Goal: Transaction & Acquisition: Purchase product/service

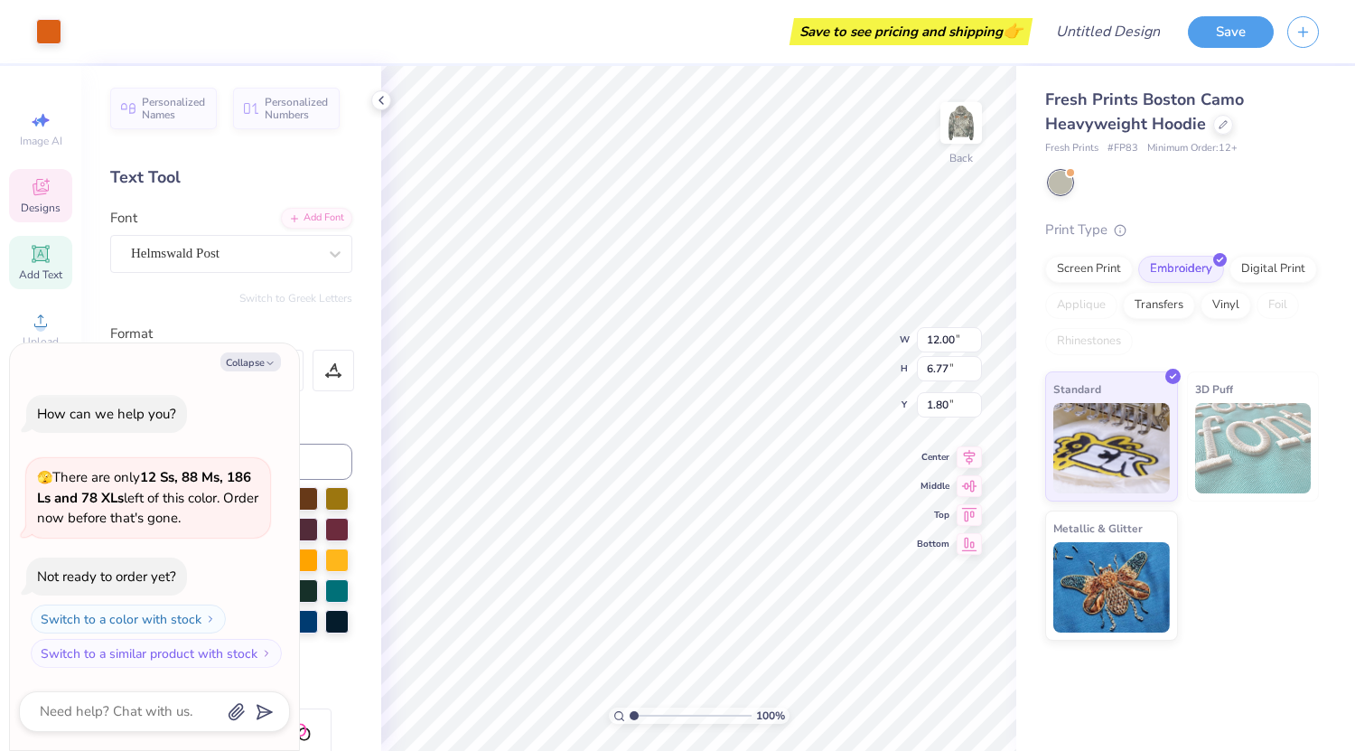
scroll to position [14, 2]
type textarea "x"
type textarea "S Psi"
type textarea "x"
type textarea "Sw Psi"
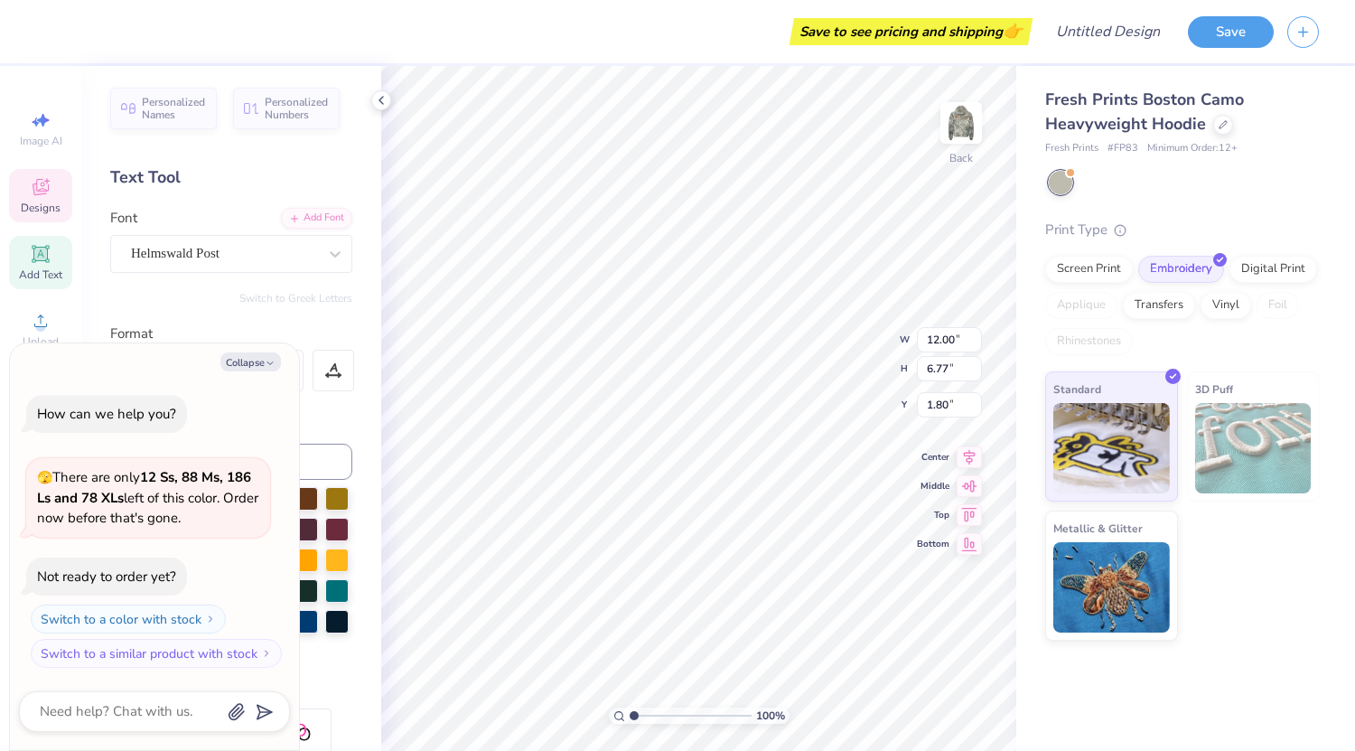
type textarea "x"
type textarea "S Psi"
type textarea "x"
type textarea "SW Psi"
type textarea "x"
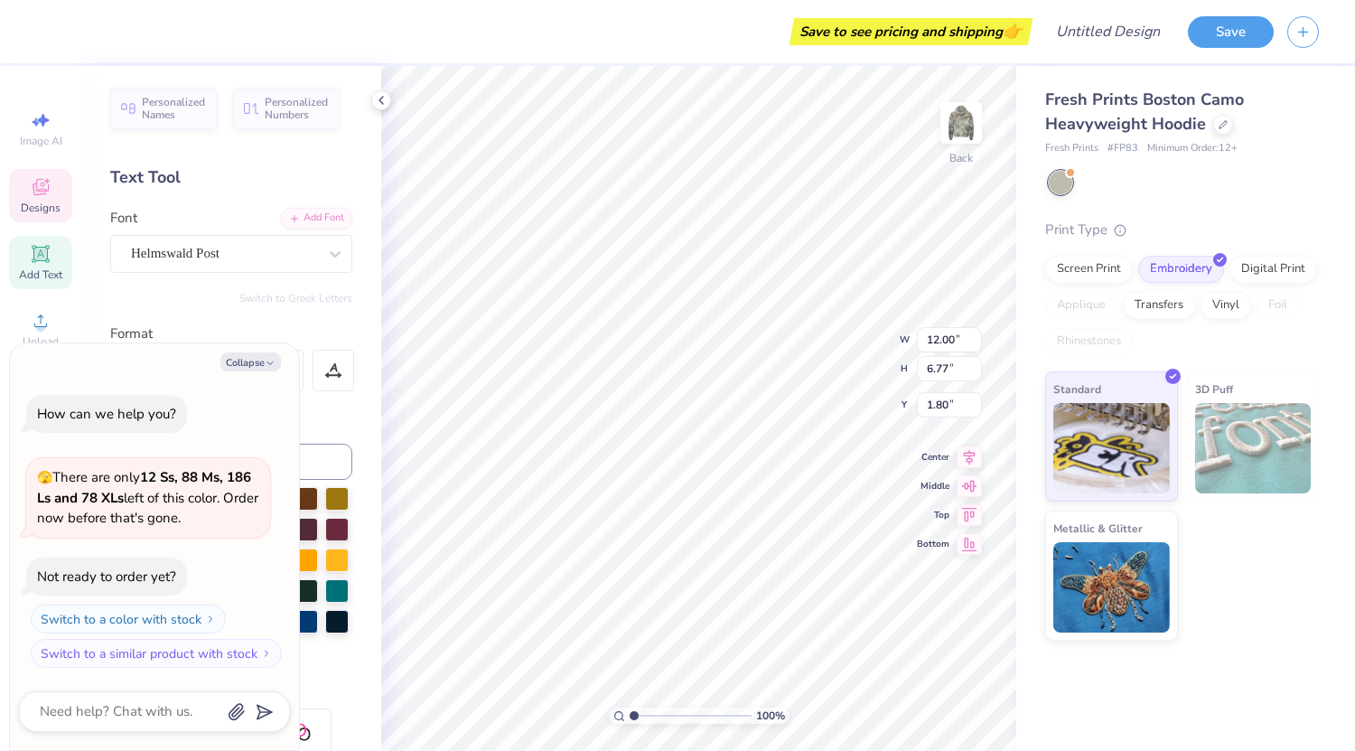
scroll to position [14, 4]
type textarea "SWE Psi"
type textarea "x"
type textarea "SWE"
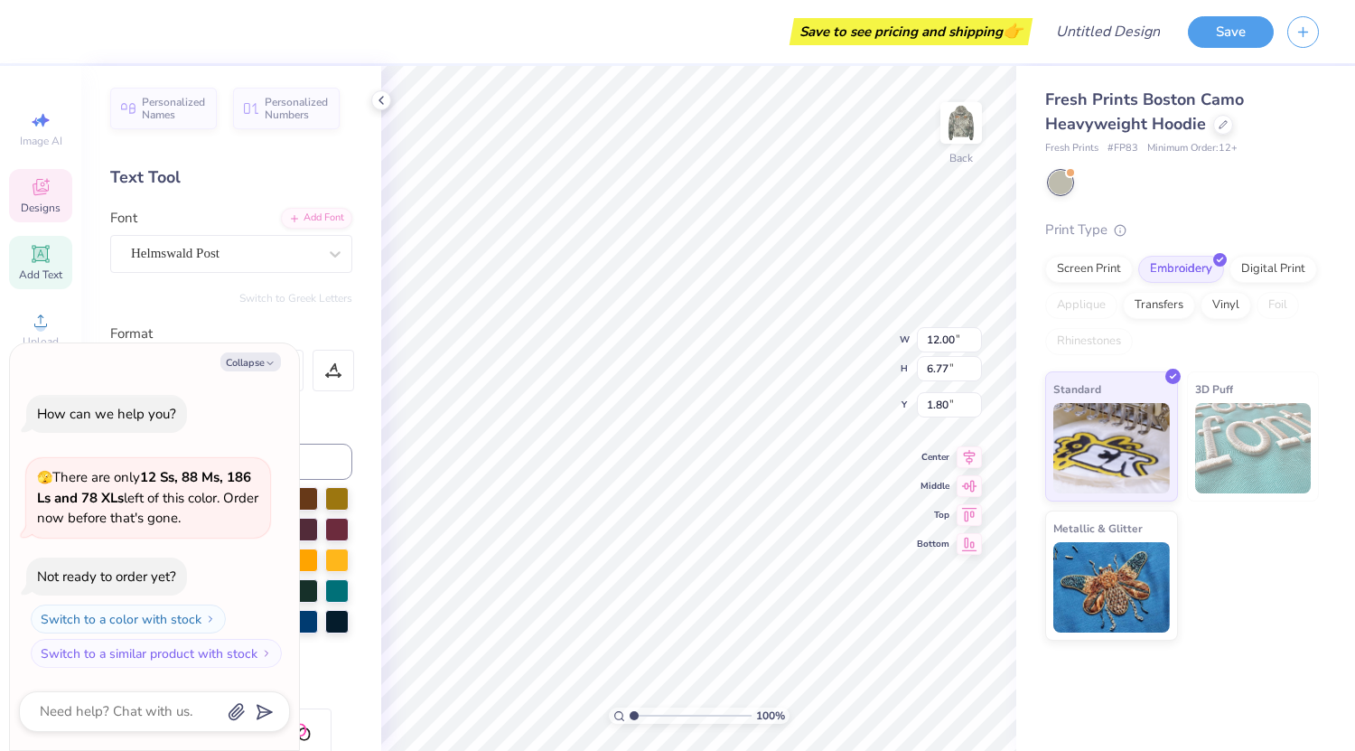
click at [360, 696] on div "Personalized Names Personalized Numbers Text Tool Add Font Font Helmswald Post …" at bounding box center [231, 408] width 300 height 685
click at [258, 360] on button "Collapse" at bounding box center [250, 361] width 61 height 19
type textarea "x"
type input "8.60"
type input "5.93"
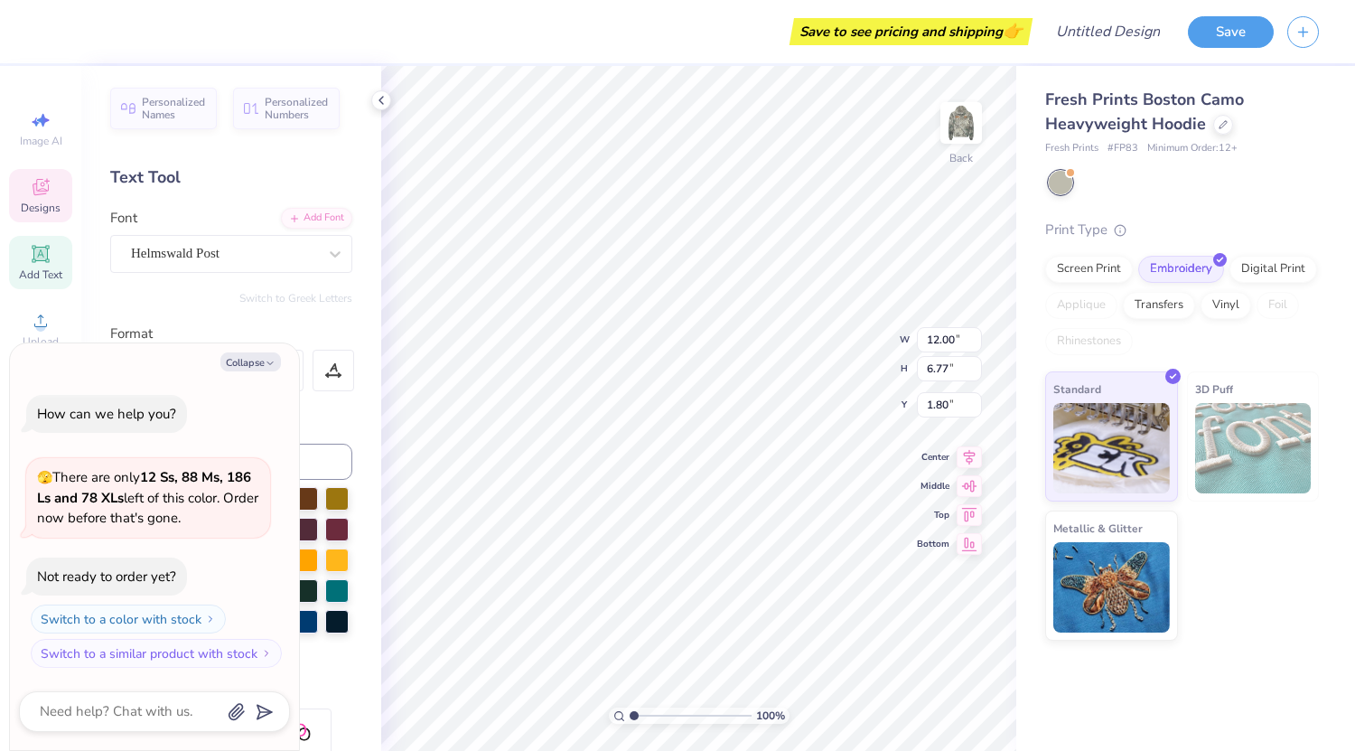
type input "2.22"
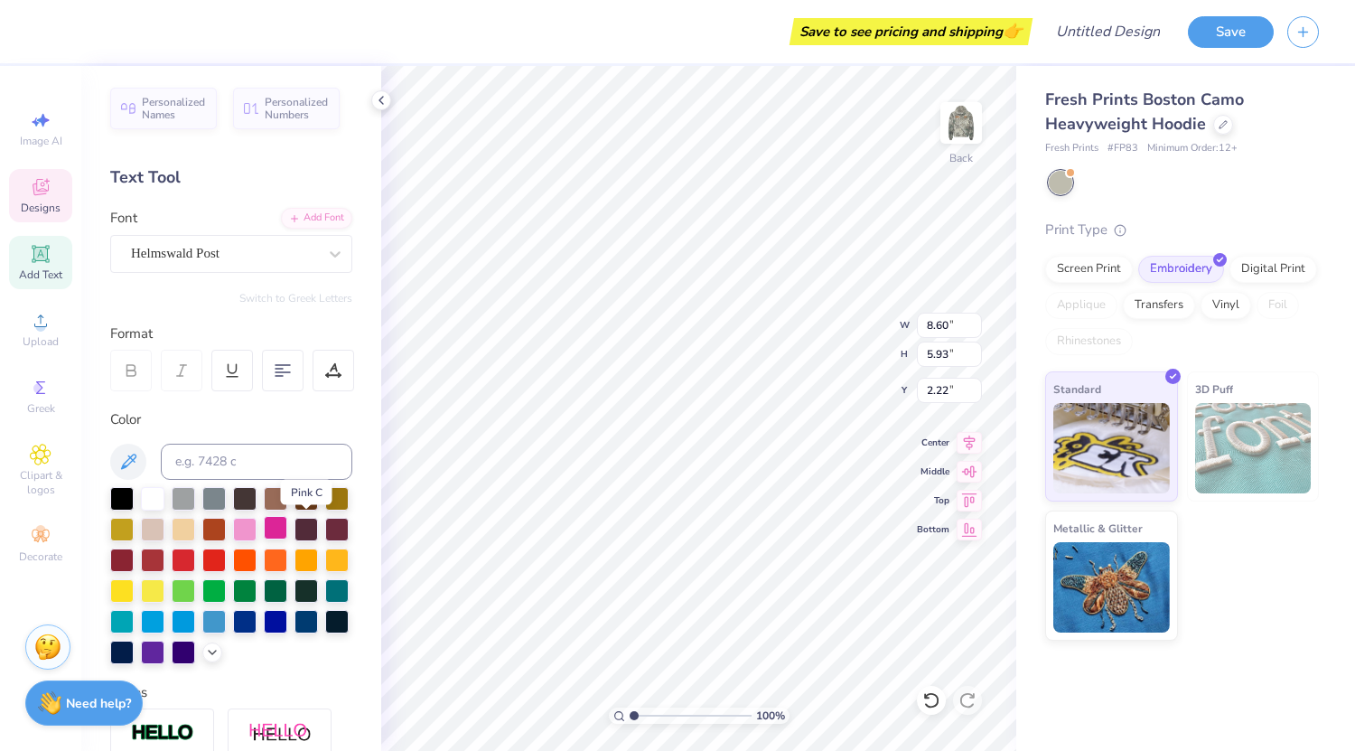
click at [287, 521] on div at bounding box center [275, 527] width 23 height 23
click at [1089, 282] on div "Screen Print Embroidery Digital Print Applique Transfers Vinyl Foil Rhinestones" at bounding box center [1182, 305] width 274 height 99
click at [1071, 269] on div "Screen Print" at bounding box center [1089, 266] width 88 height 27
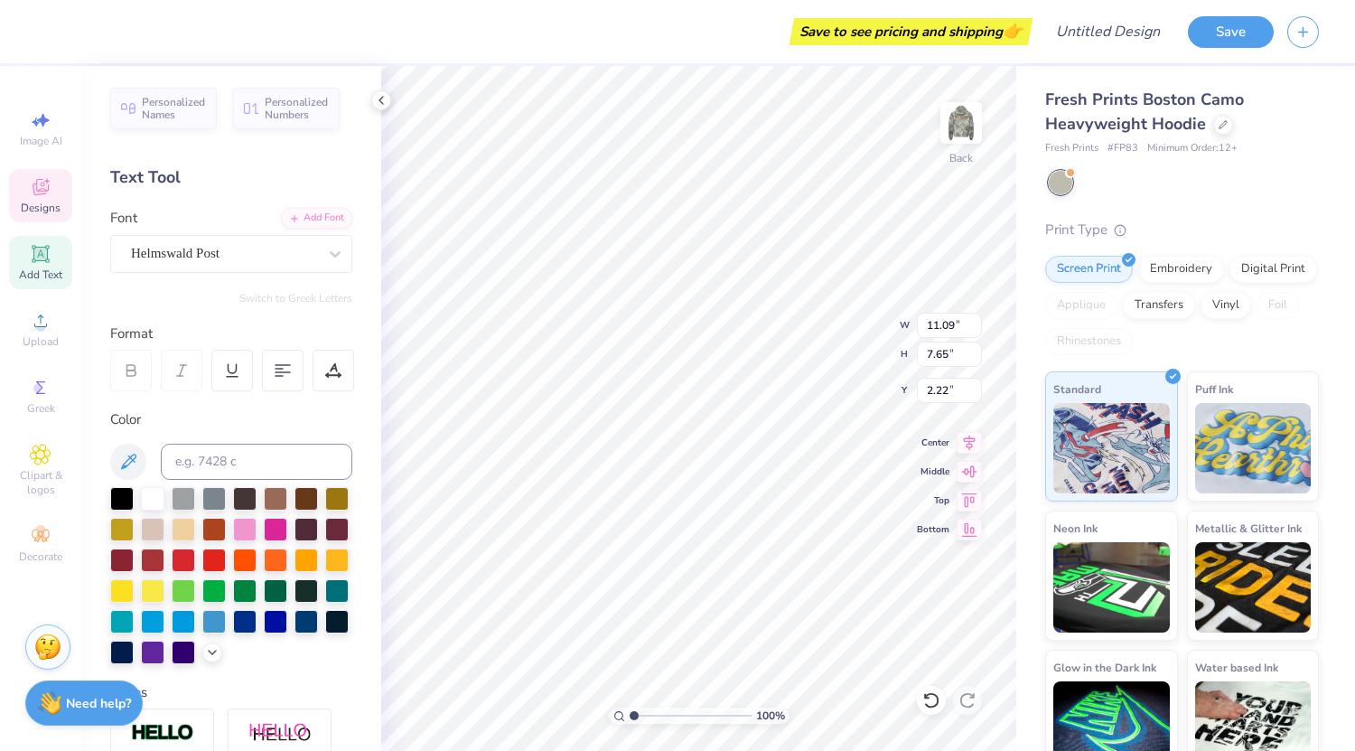
type input "11.09"
type input "7.65"
type input "2.27"
type input "3.83"
click at [668, 715] on input "range" at bounding box center [691, 715] width 122 height 16
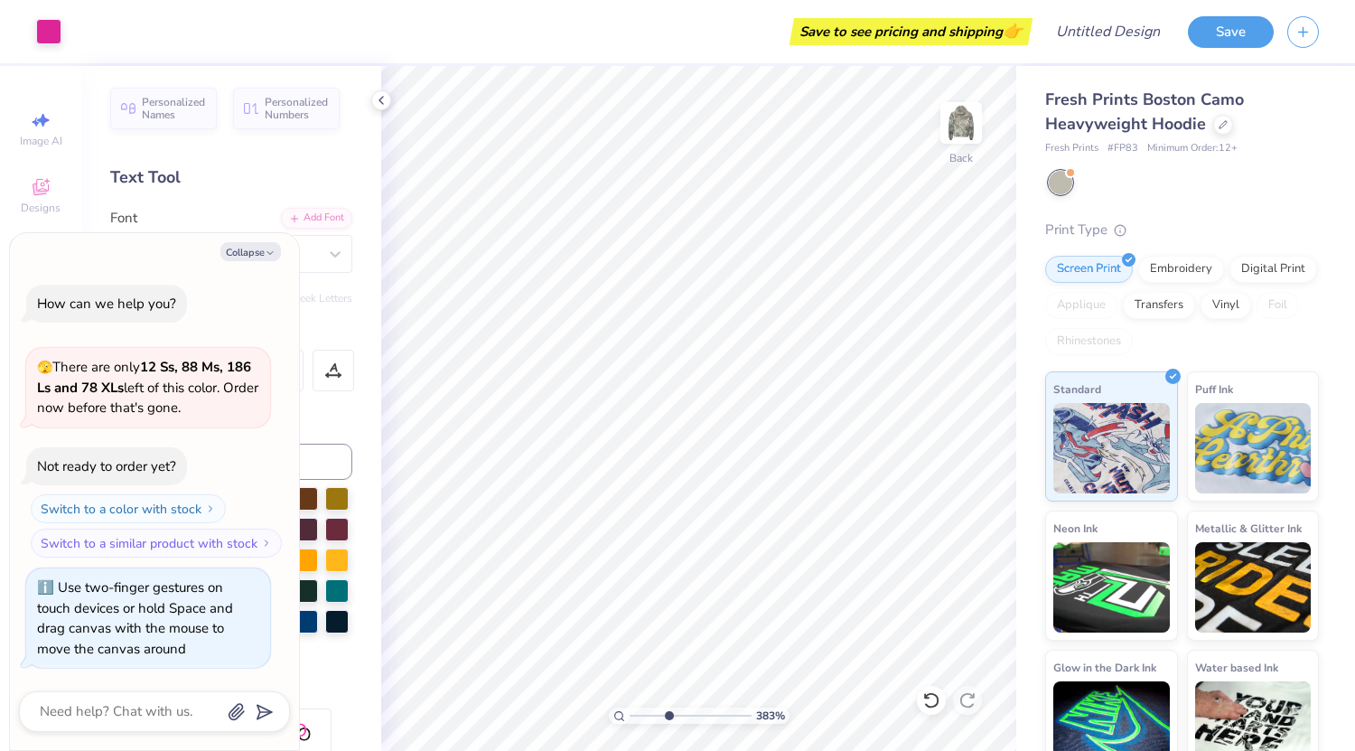
type textarea "x"
click at [658, 716] on input "range" at bounding box center [691, 715] width 122 height 16
click at [635, 714] on input "range" at bounding box center [691, 715] width 122 height 16
type input "1"
click at [630, 715] on input "range" at bounding box center [691, 715] width 122 height 16
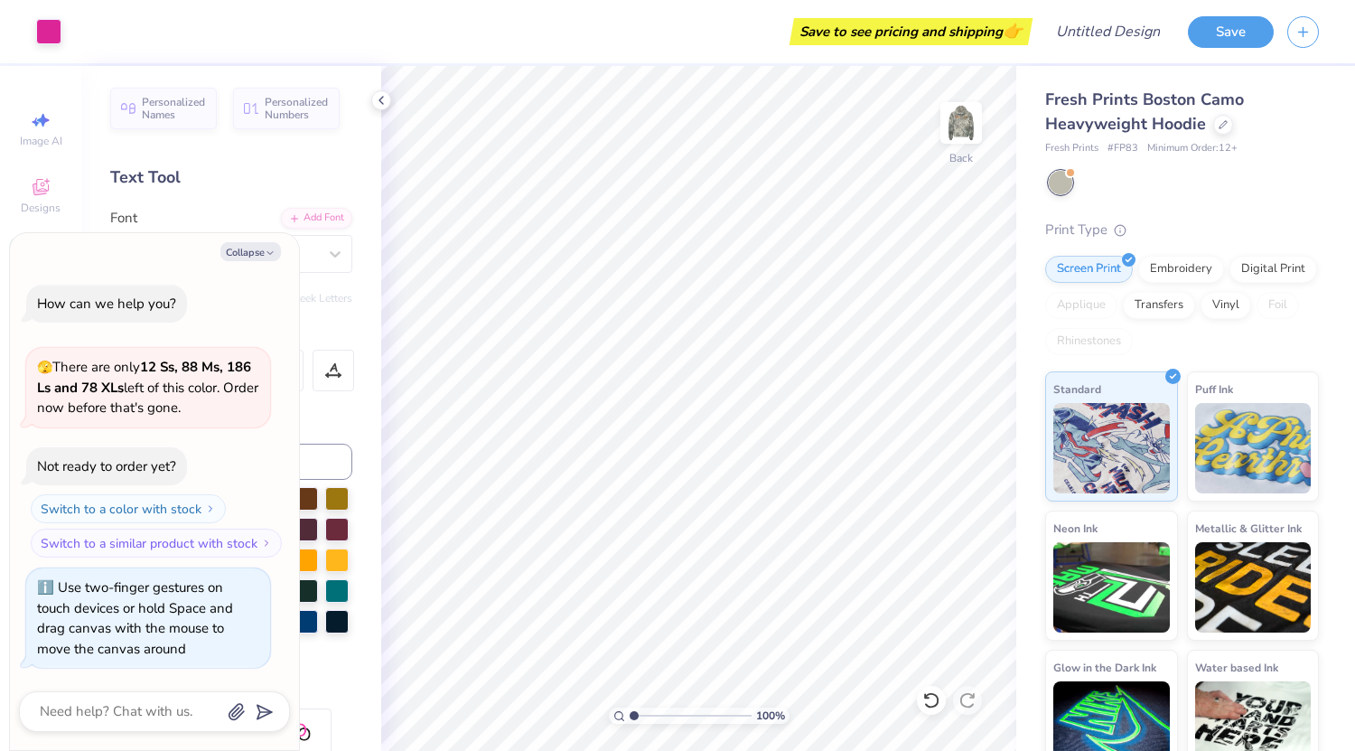
drag, startPoint x: 629, startPoint y: 715, endPoint x: 594, endPoint y: 715, distance: 35.2
click at [630, 715] on input "range" at bounding box center [691, 715] width 122 height 16
click at [966, 130] on img at bounding box center [961, 123] width 72 height 72
type textarea "x"
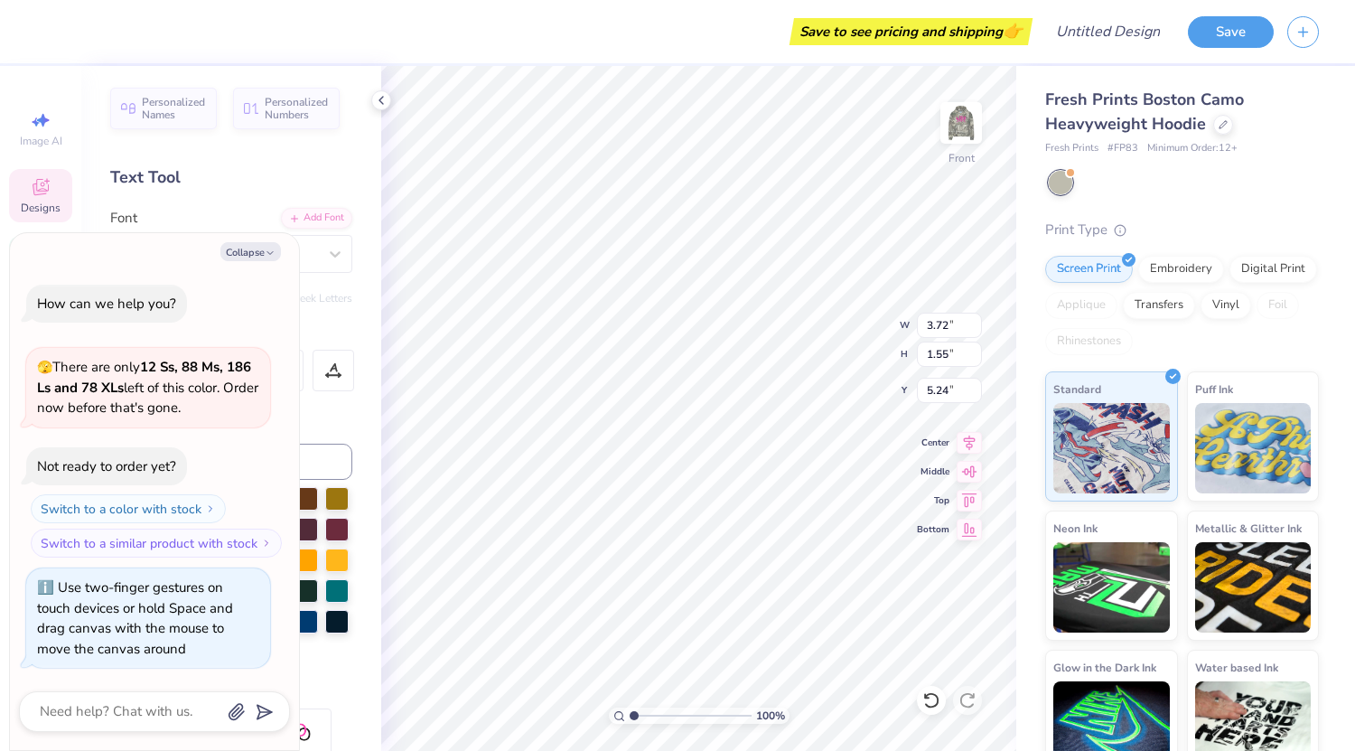
type input "3.11"
type input "1.59"
type input "5.19"
type textarea "x"
type textarea "S"
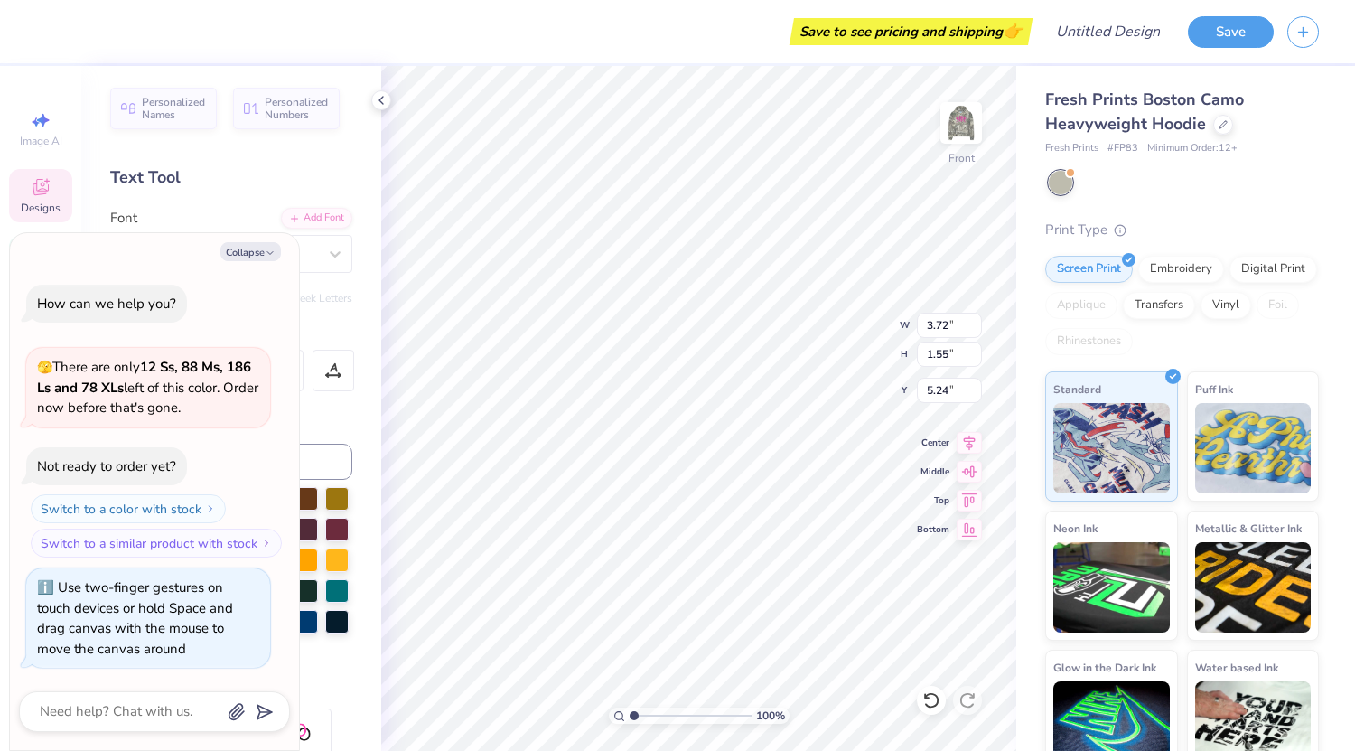
type textarea "x"
type textarea "So"
type textarea "x"
type textarea "Soci"
type textarea "x"
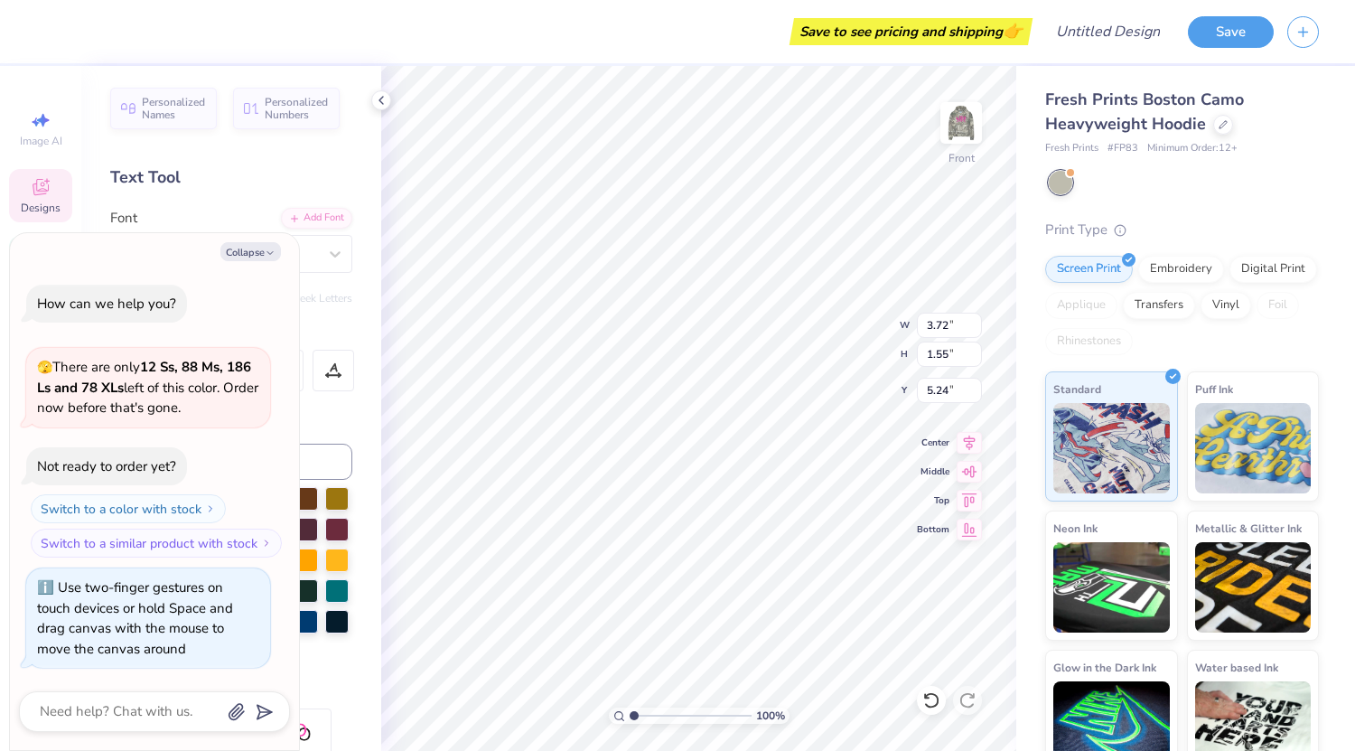
type textarea "Socie"
type textarea "x"
type textarea "Societ"
type textarea "x"
type textarea "Society"
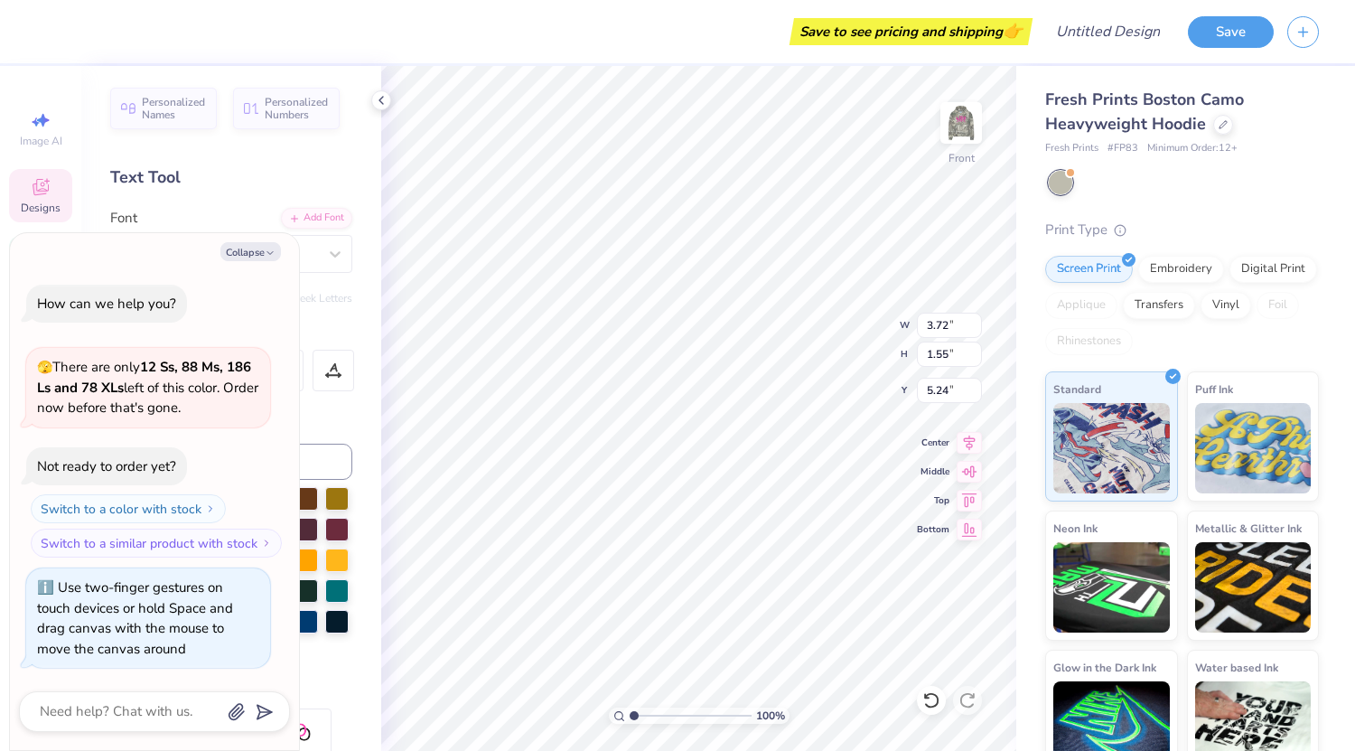
type textarea "x"
type textarea "Society"
type textarea "x"
type textarea "Society"
type textarea "x"
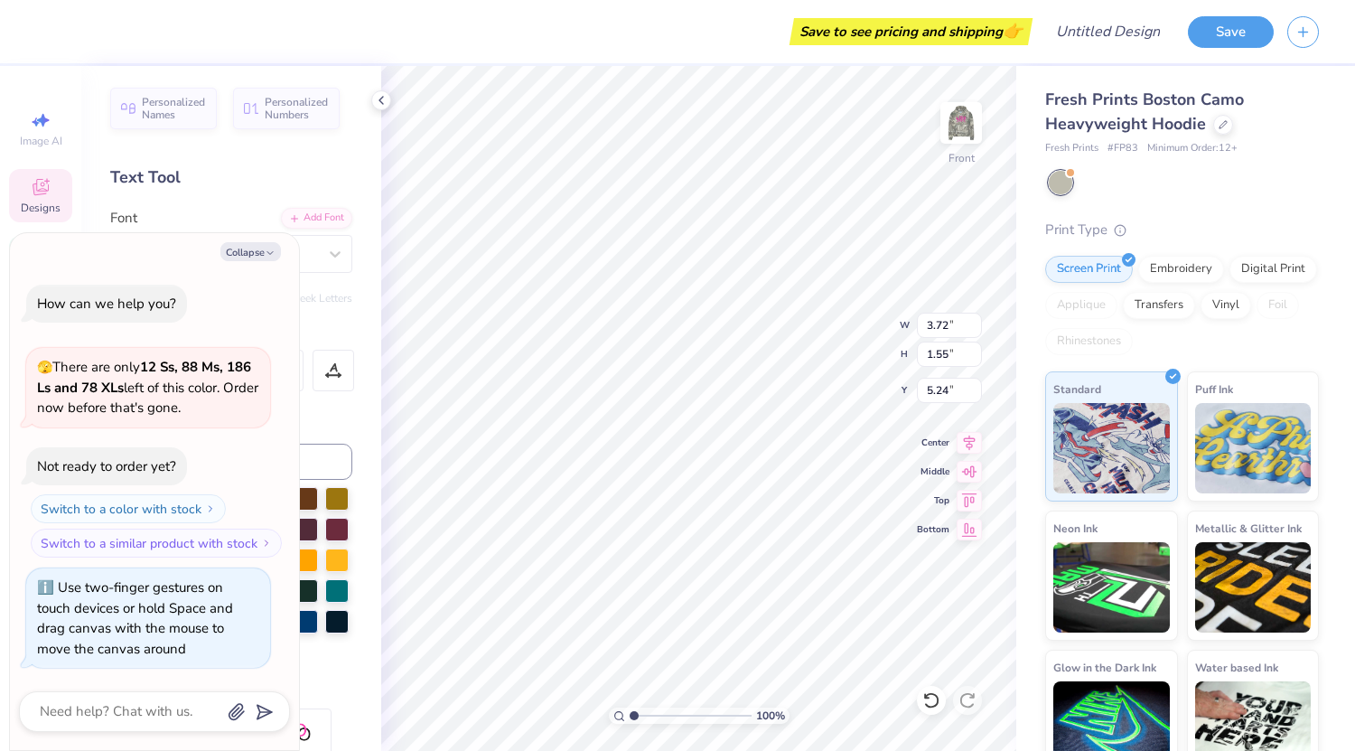
type textarea "Society o"
type textarea "x"
type textarea "Society of"
type textarea "x"
type textarea "Society of"
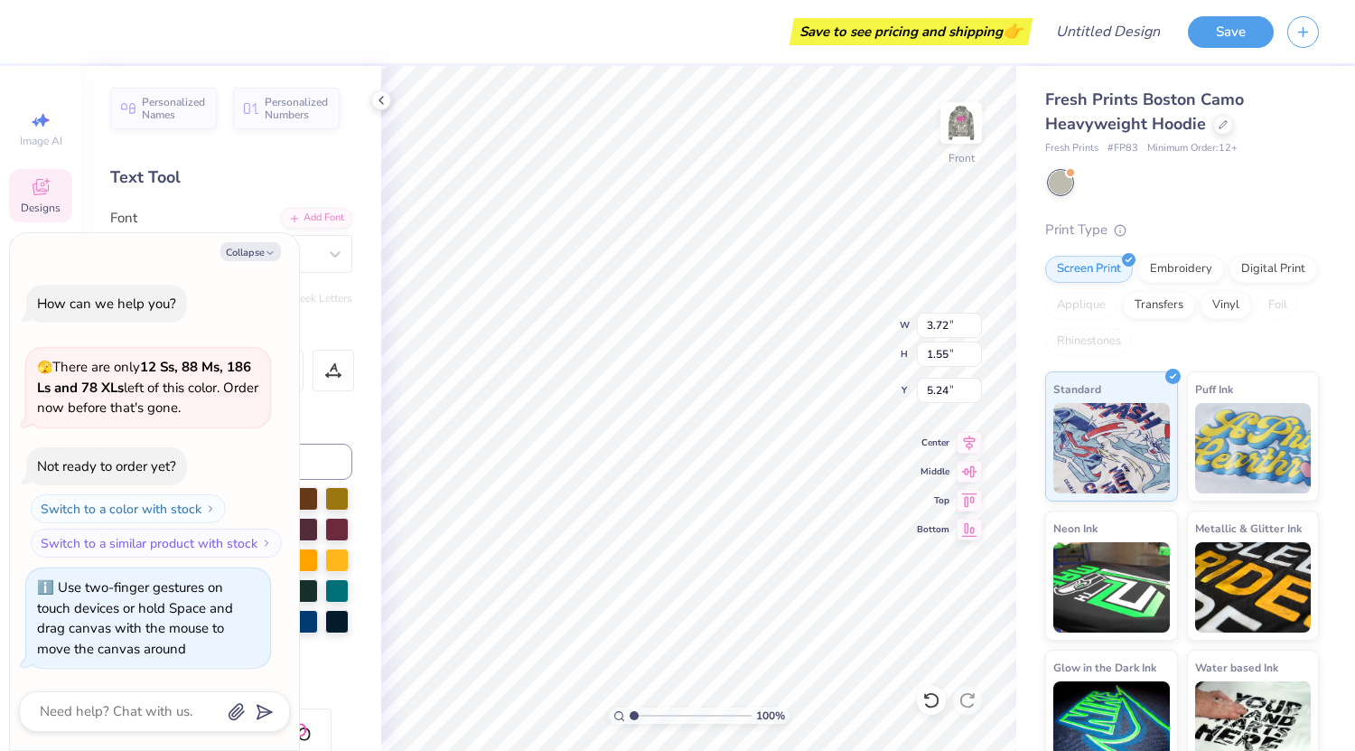
type textarea "x"
type textarea "Society of"
type textarea "x"
type textarea "Society of W"
type textarea "x"
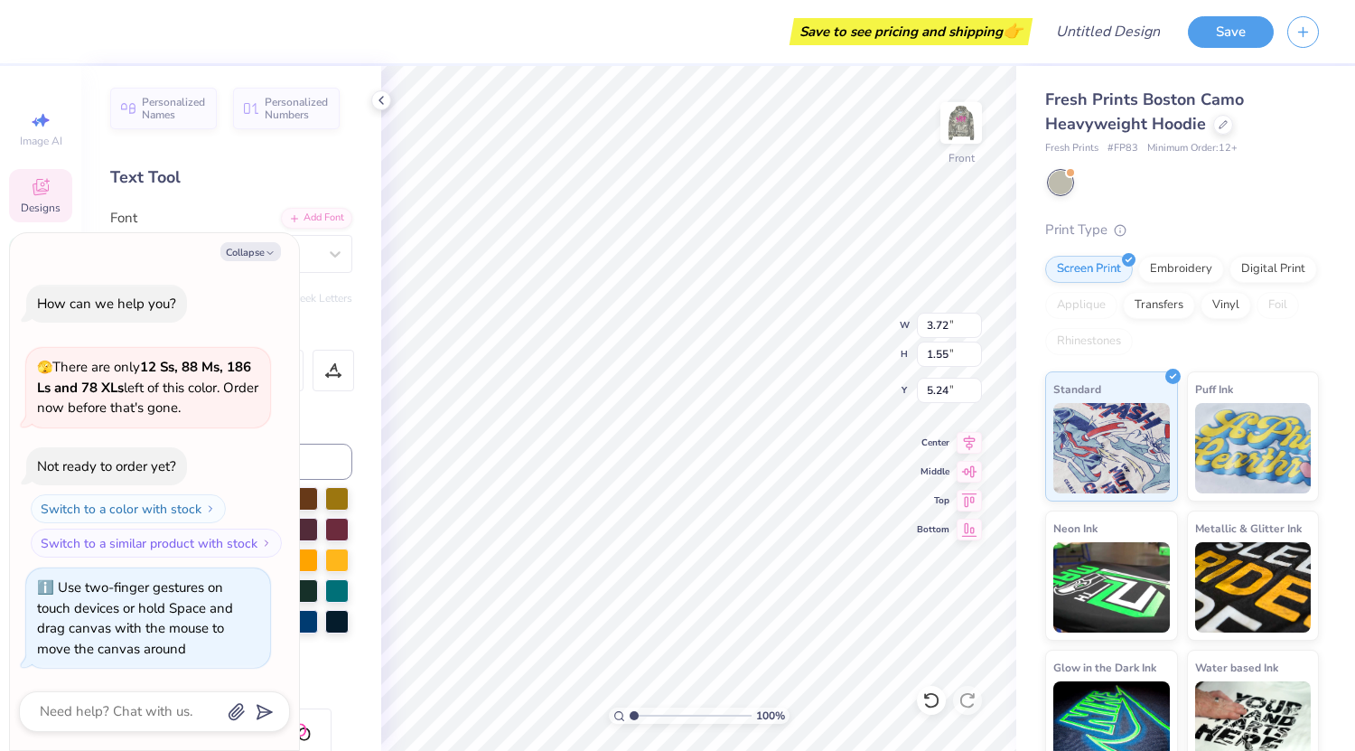
type textarea "Society of Wo"
type textarea "x"
type textarea "Society of Wome"
type textarea "x"
type textarea "Society of Women"
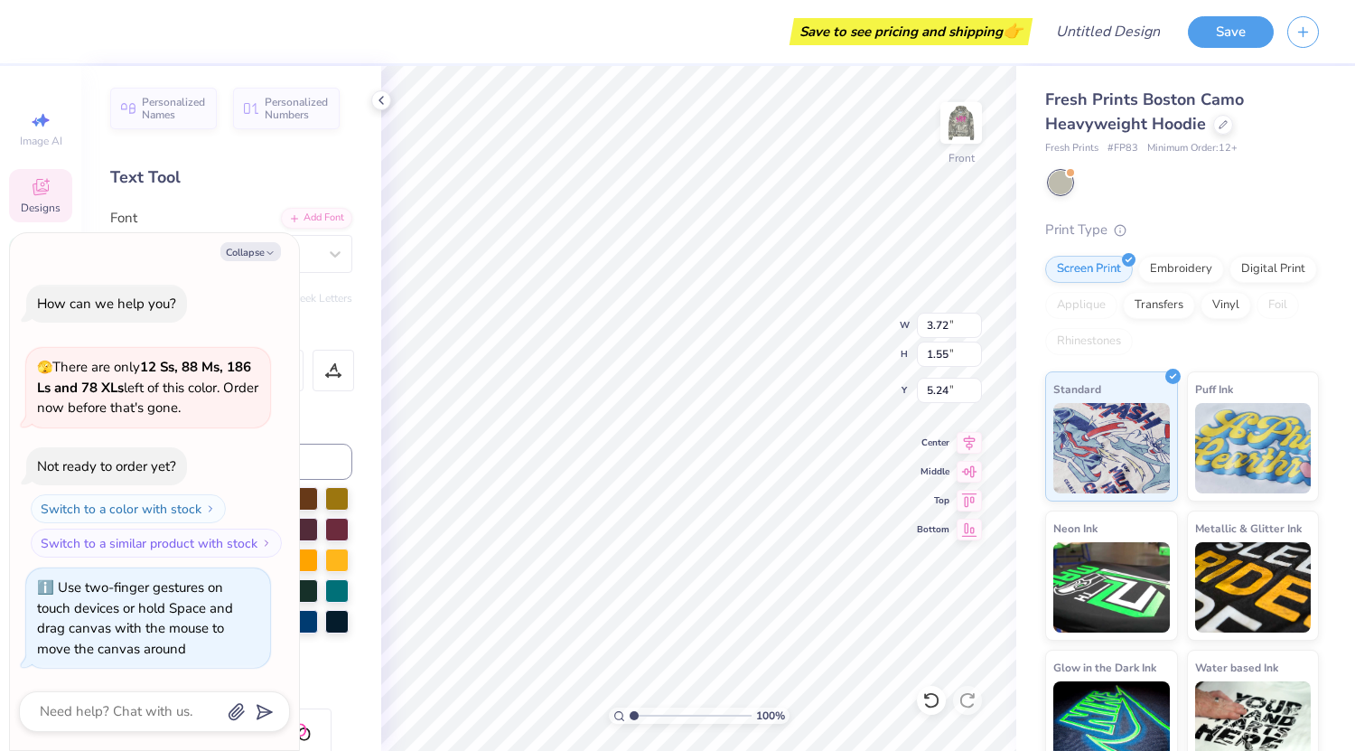
type textarea "x"
type textarea "Society of Women"
type textarea "x"
type textarea "Society of Women"
type textarea "x"
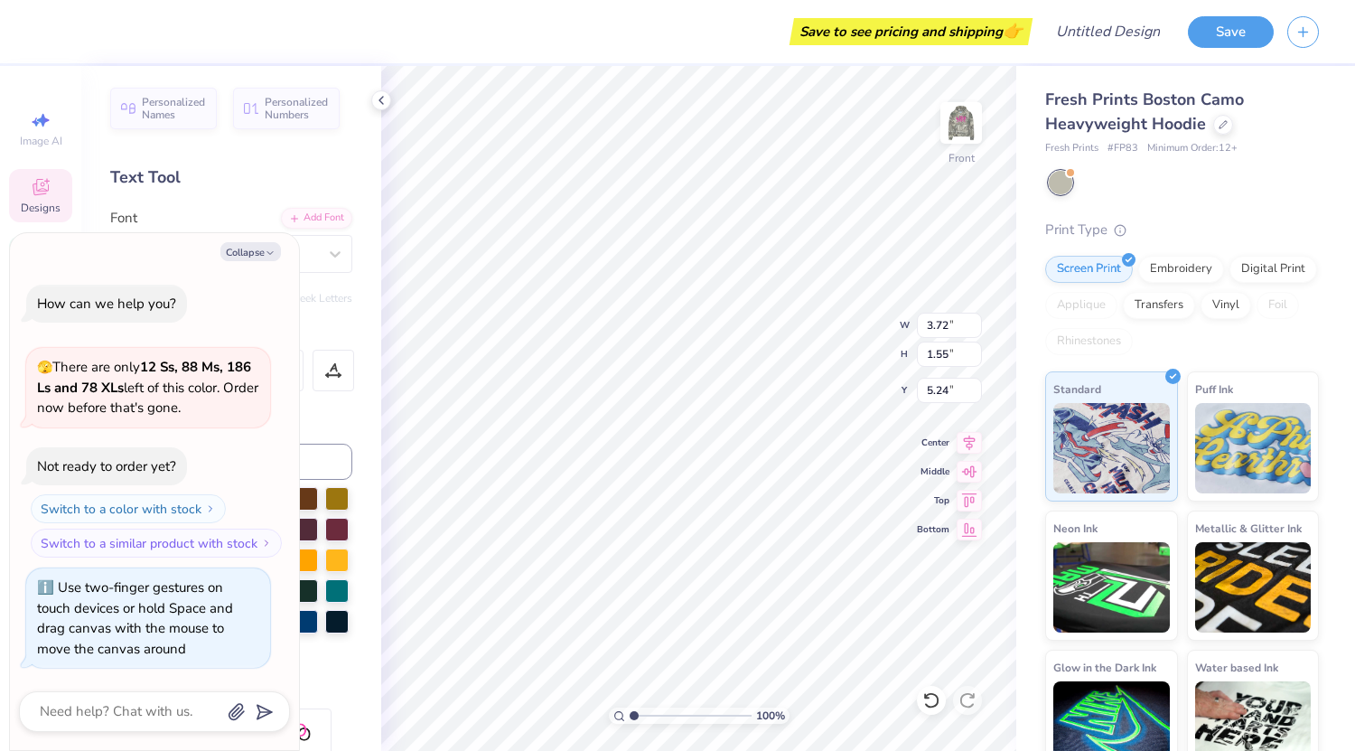
type textarea "Society of Women E"
type textarea "x"
type textarea "Society of Women En"
type textarea "x"
type textarea "Society of Women Eng"
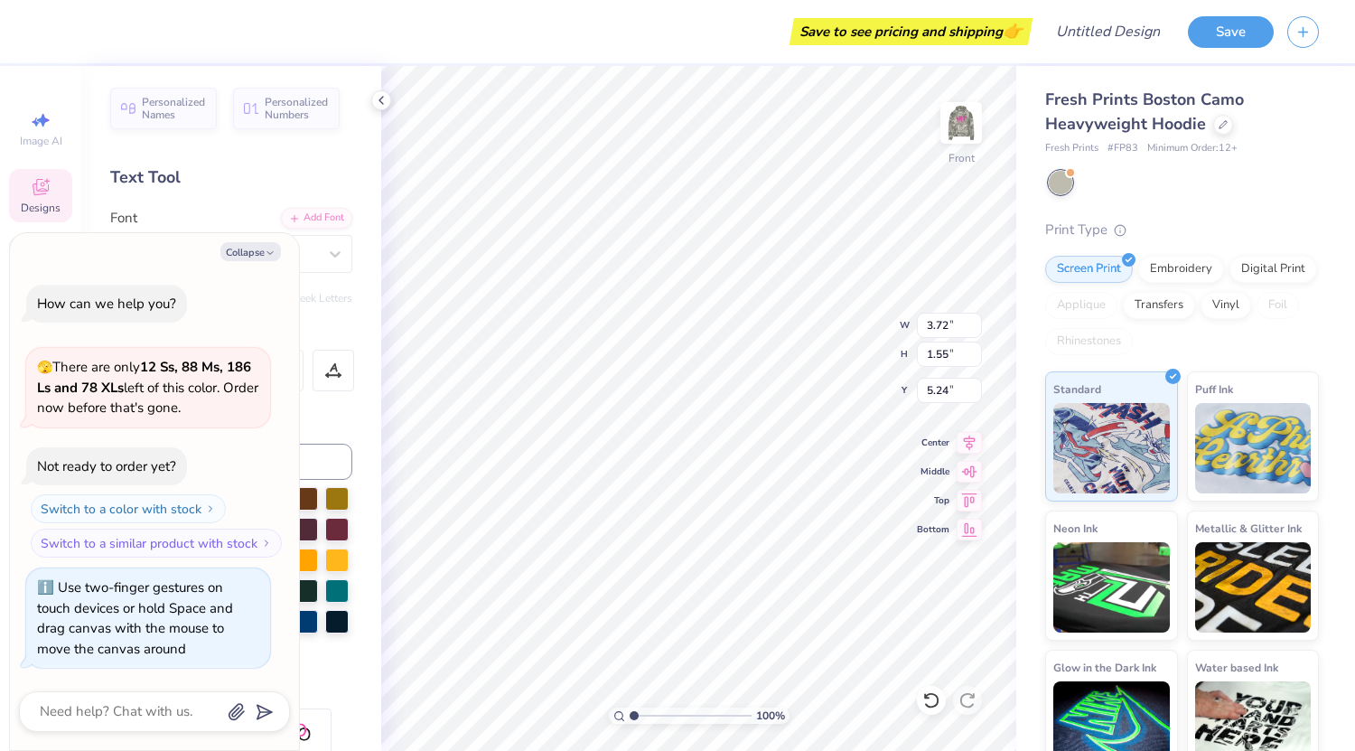
type textarea "x"
type textarea "Society of Women Engi"
type textarea "x"
type textarea "Society of Women Engine"
type textarea "x"
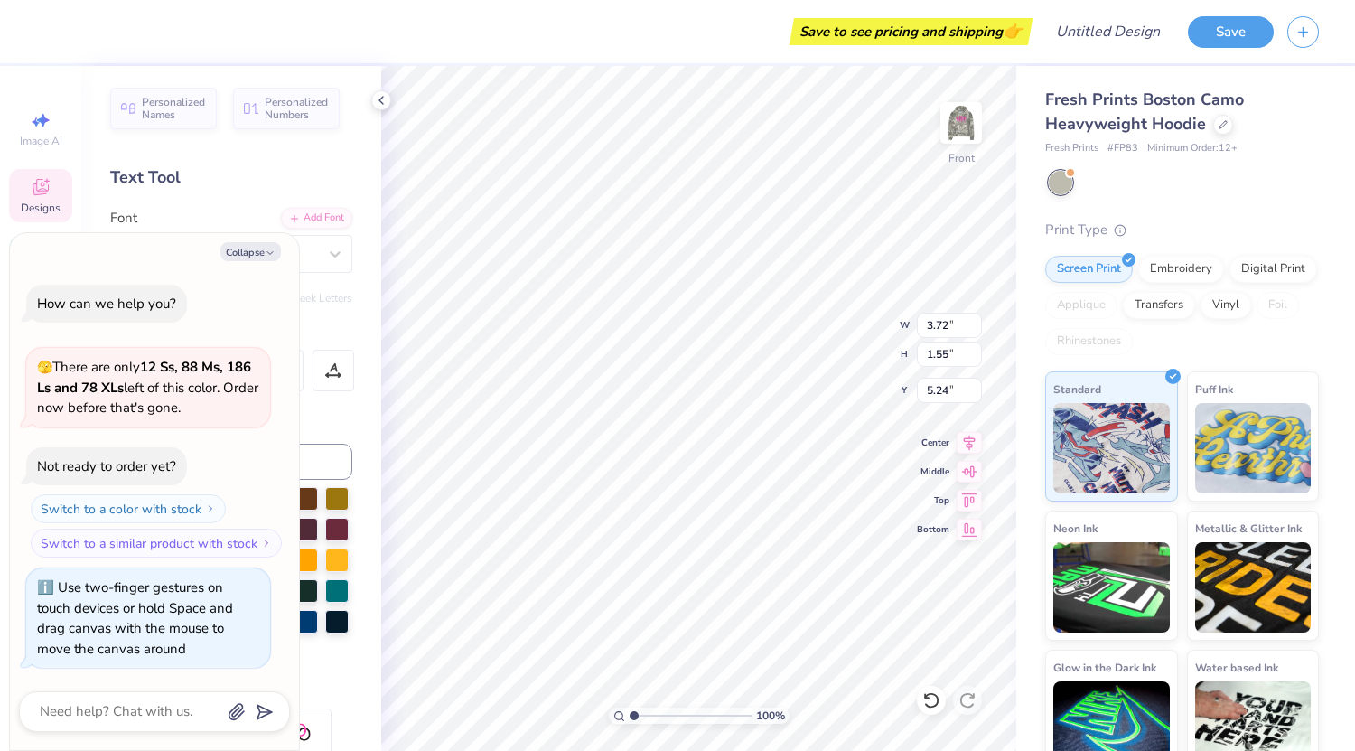
type textarea "Society of Women Enginee"
type textarea "x"
type textarea "Society of Women Engineer"
type textarea "x"
type textarea "Society of Women Engineers"
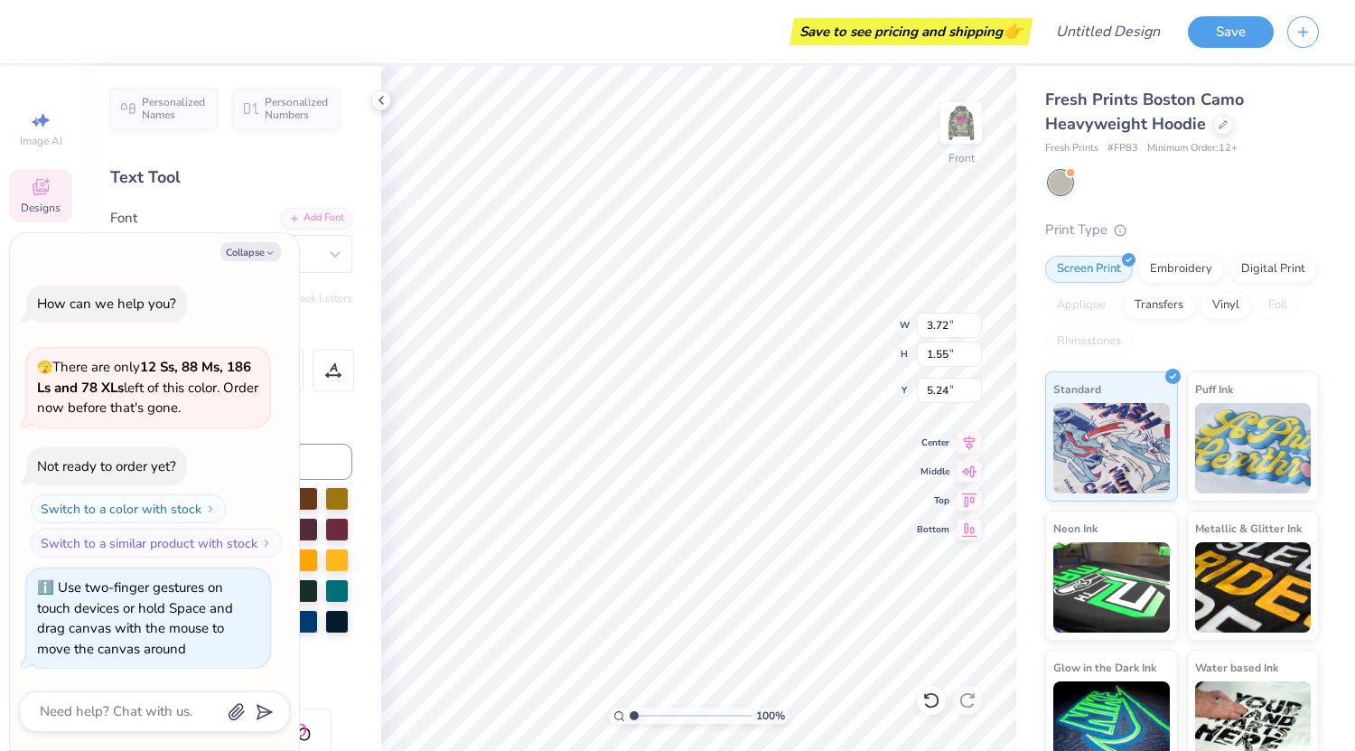
scroll to position [17, 4]
click at [266, 255] on icon "button" at bounding box center [270, 253] width 11 height 11
type textarea "x"
type input "6.04"
type input "9.37"
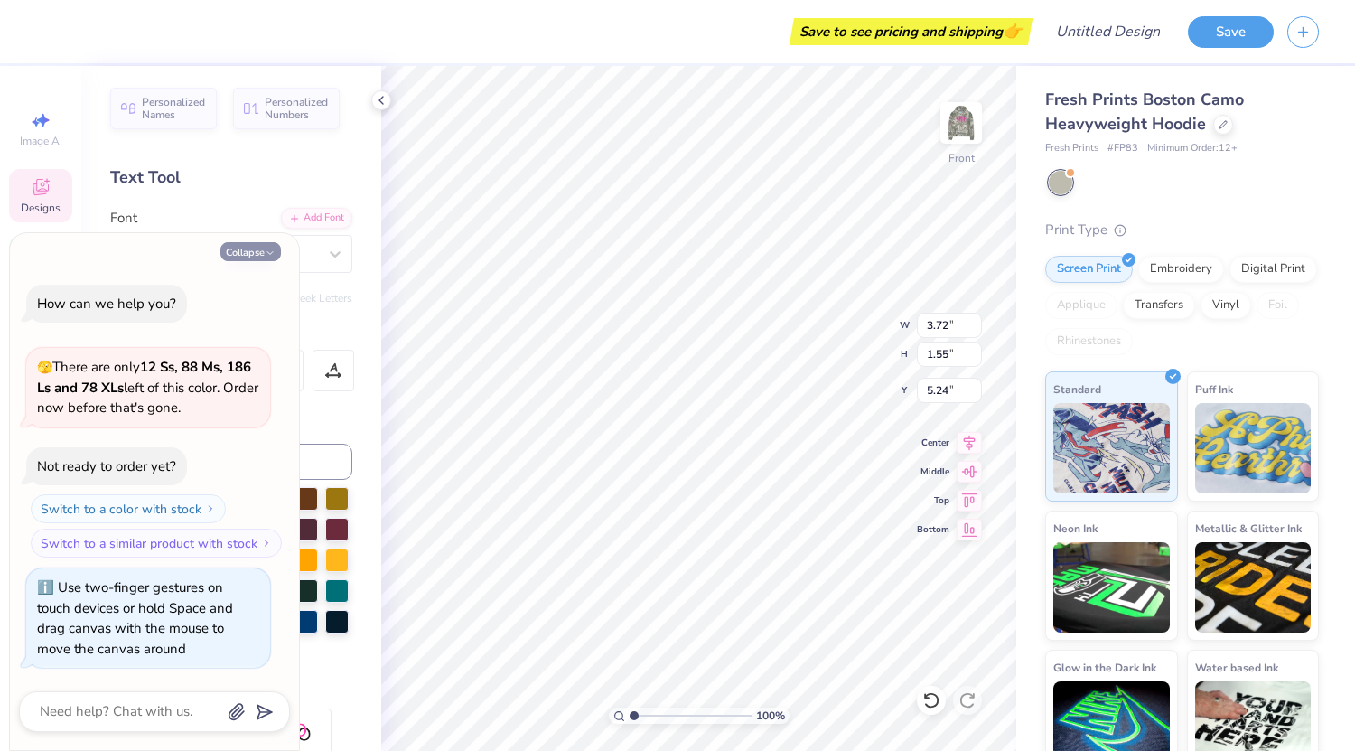
type input "5.04"
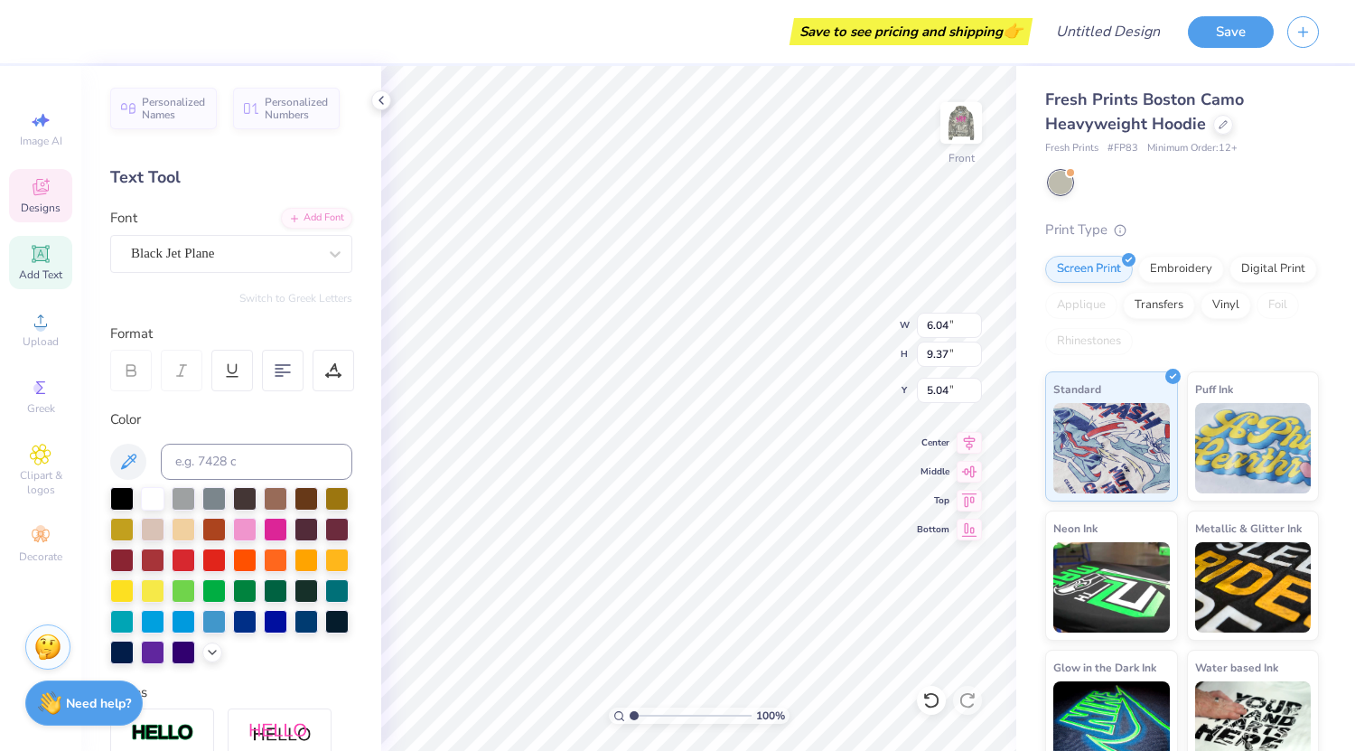
scroll to position [14, 5]
type textarea "Society of Women Engineers"
click at [204, 248] on div "Black Jet Plane" at bounding box center [224, 253] width 190 height 28
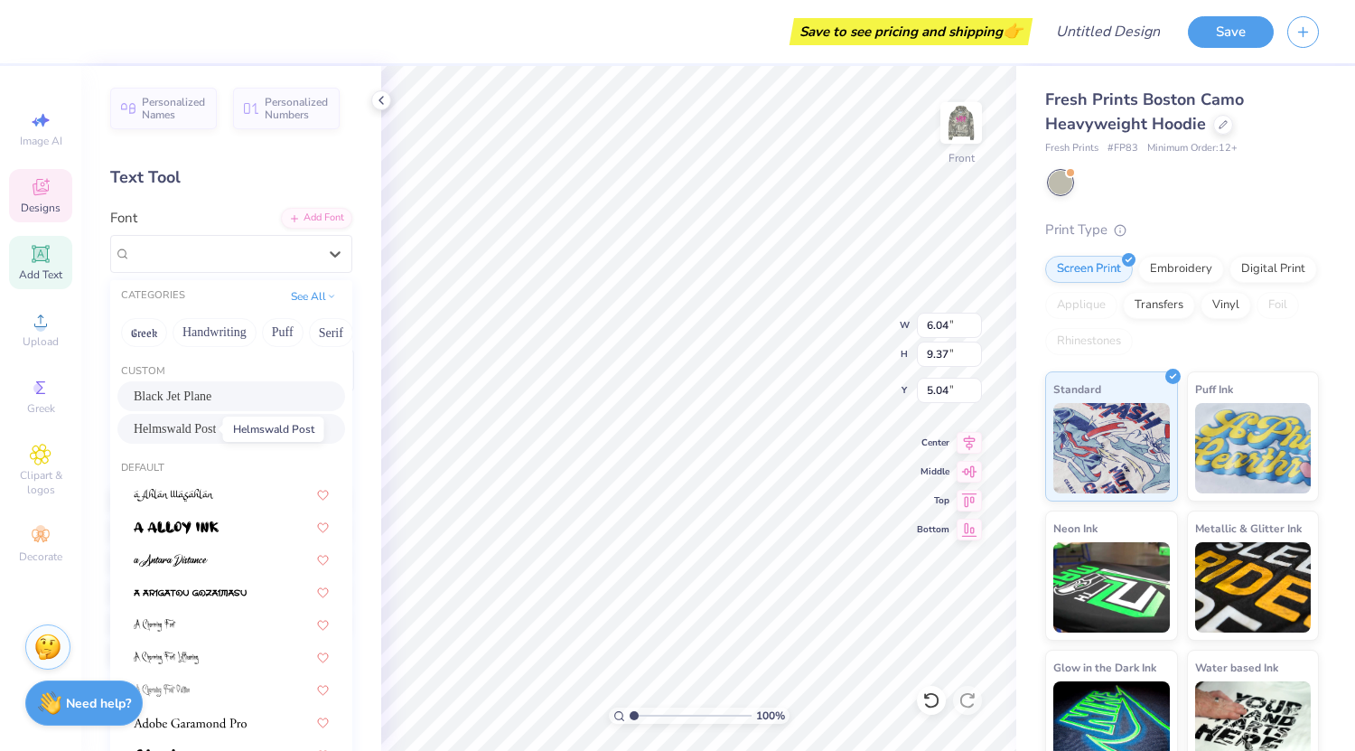
click at [180, 425] on span "Helmswald Post" at bounding box center [175, 428] width 82 height 19
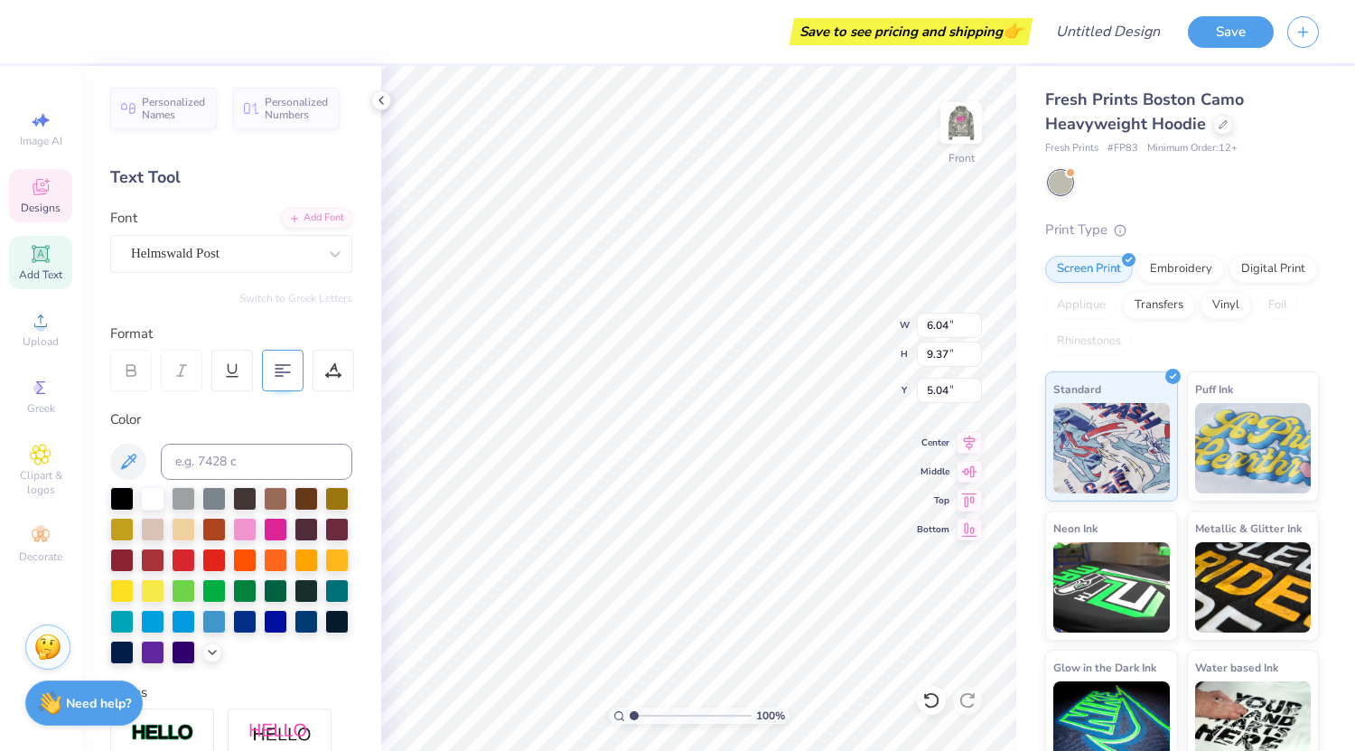
click at [294, 365] on div at bounding box center [283, 371] width 42 height 42
type input "8.06"
click at [287, 532] on div at bounding box center [275, 527] width 23 height 23
type input "11.98"
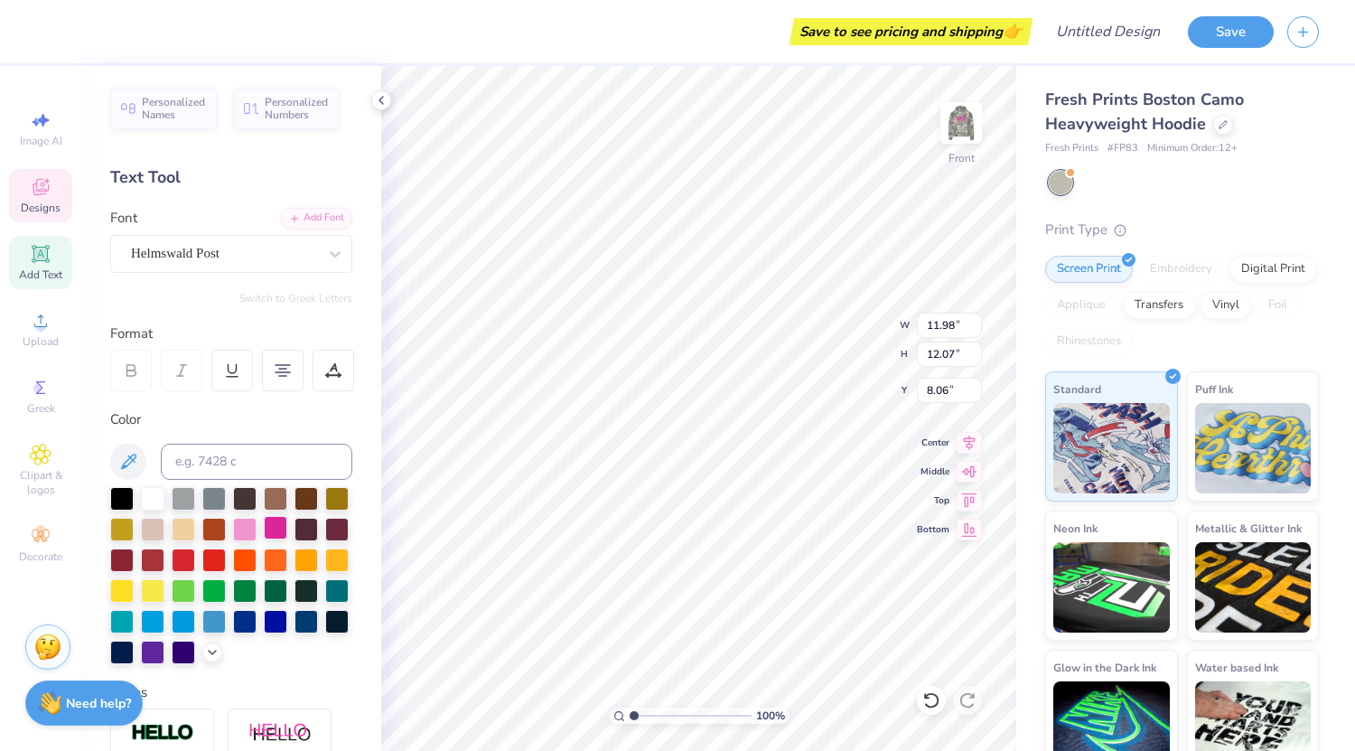
type input "12.07"
type input "6.50"
click at [257, 529] on div at bounding box center [244, 527] width 23 height 23
click at [289, 248] on div "Helmswald Post" at bounding box center [224, 253] width 190 height 28
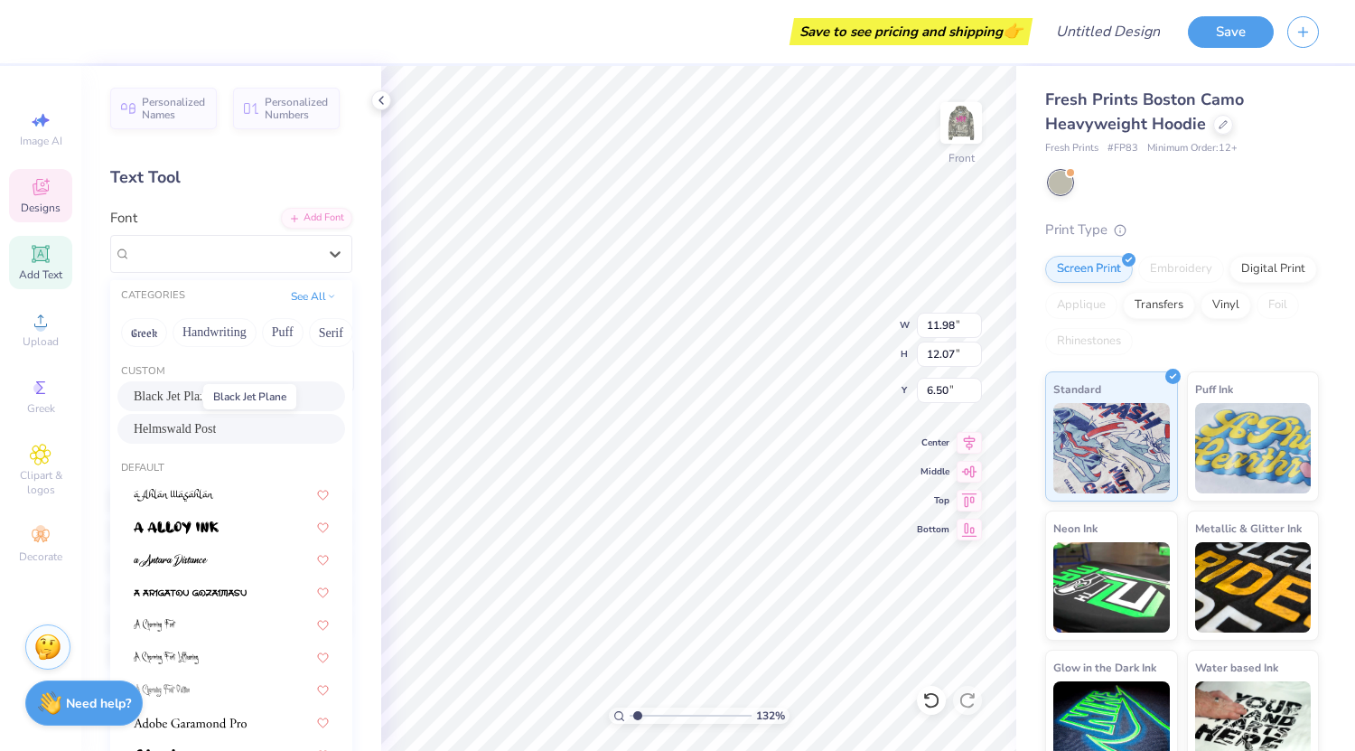
click at [178, 399] on span "Black Jet Plane" at bounding box center [173, 396] width 78 height 19
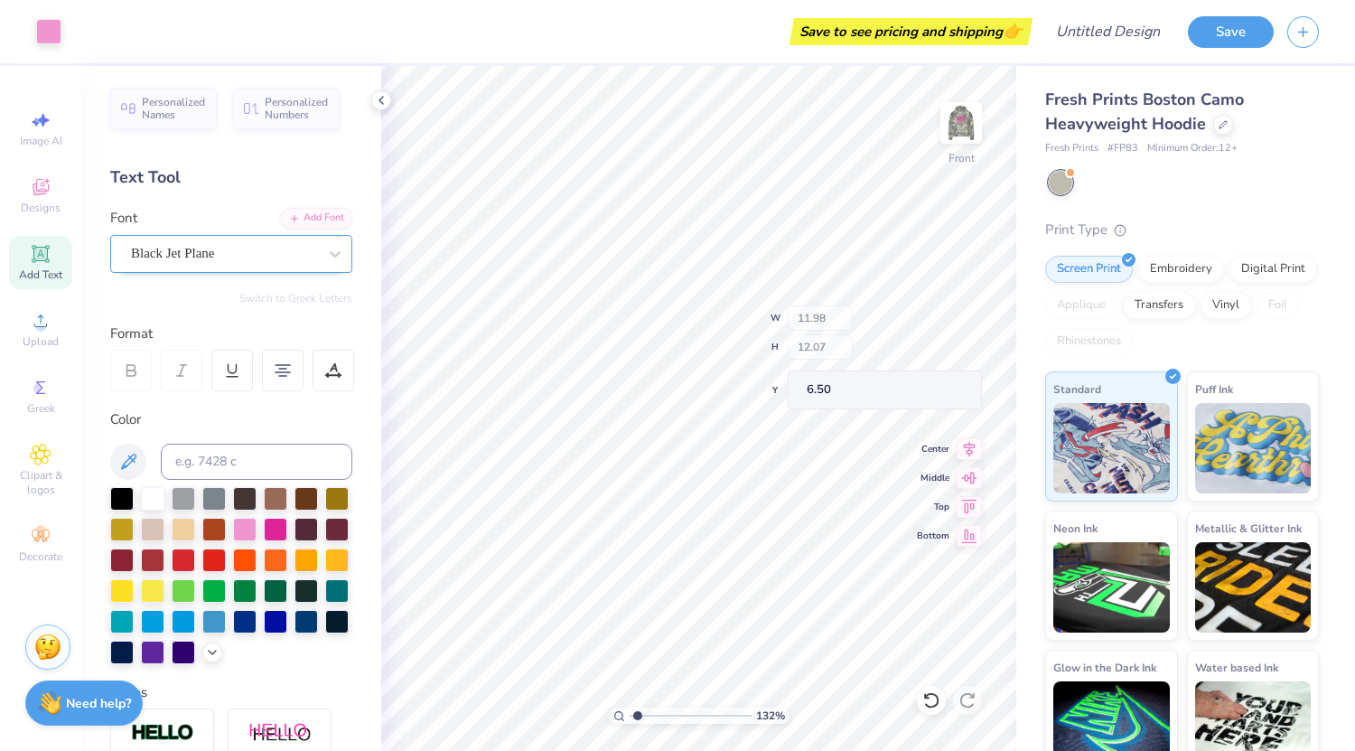
click at [200, 267] on div "Black Jet Plane" at bounding box center [231, 254] width 242 height 38
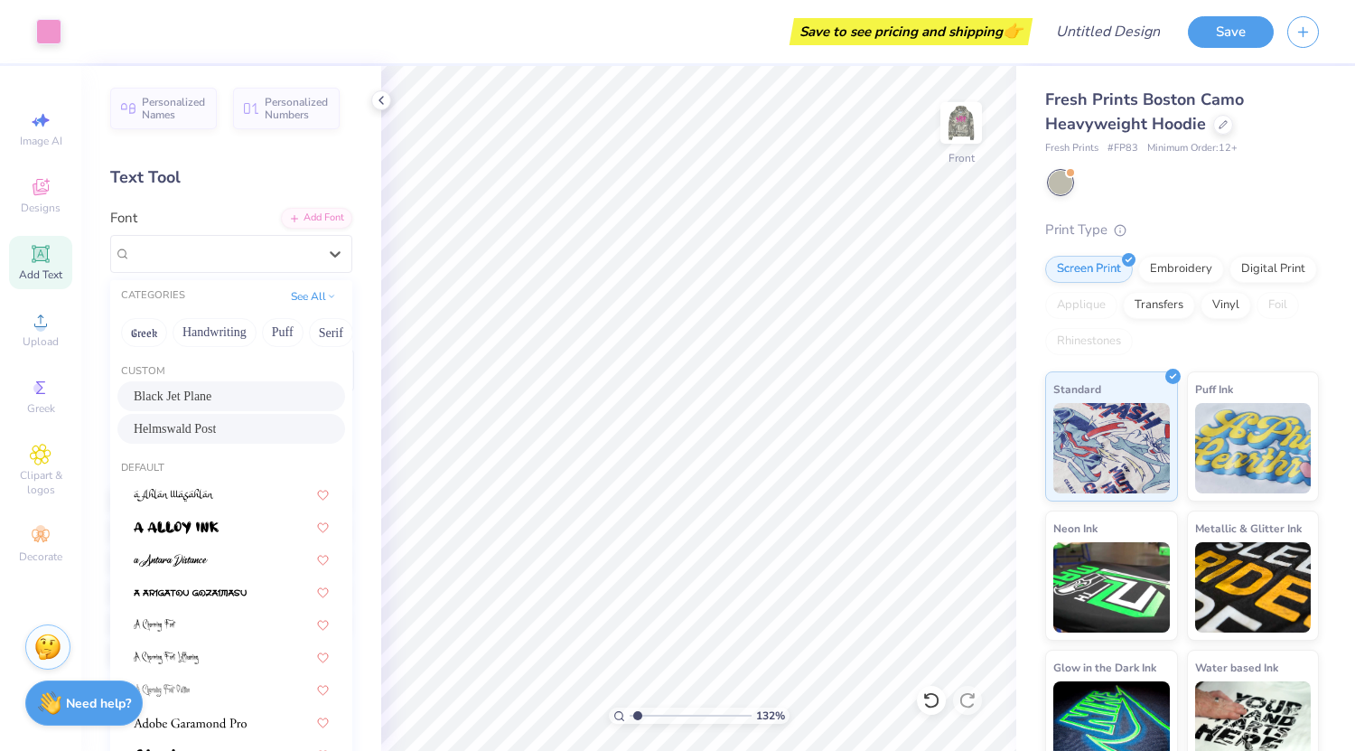
click at [164, 441] on div "Helmswald Post" at bounding box center [231, 429] width 228 height 30
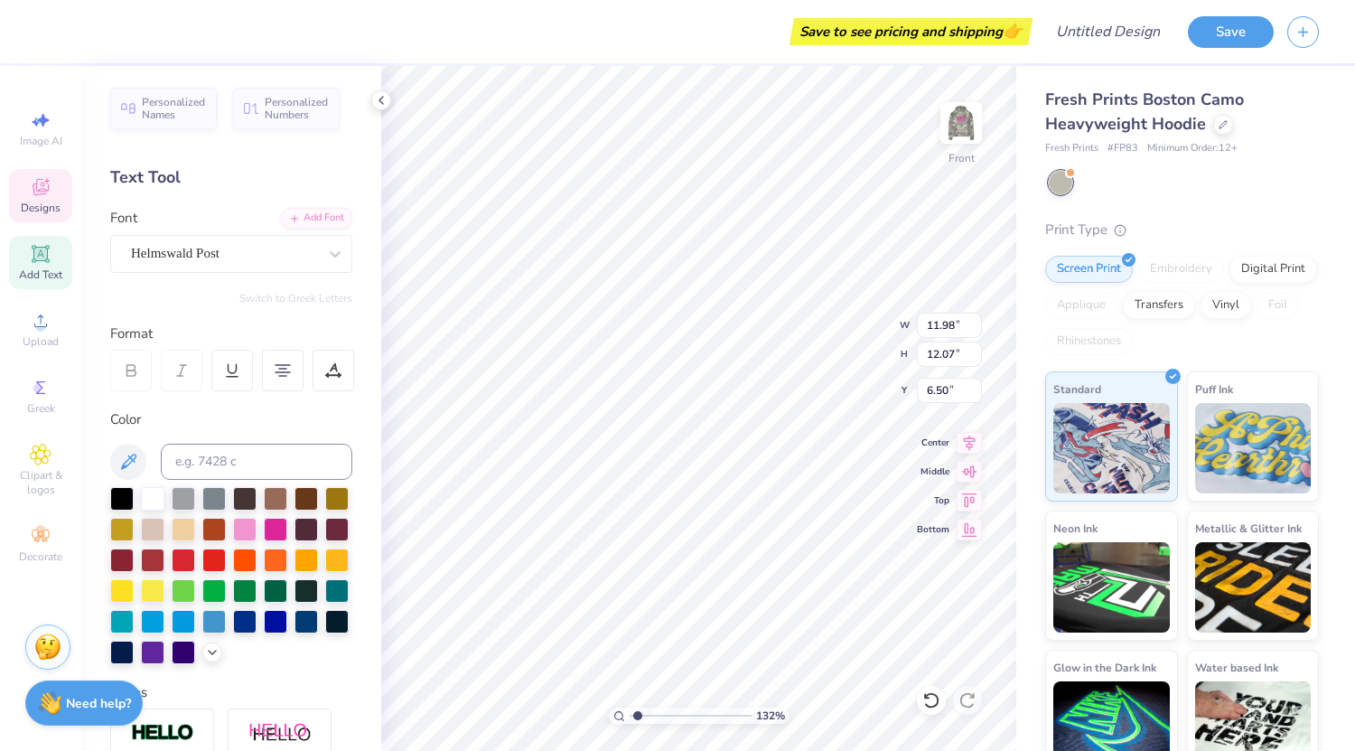
scroll to position [14, 5]
click at [287, 528] on div at bounding box center [275, 527] width 23 height 23
type input "1"
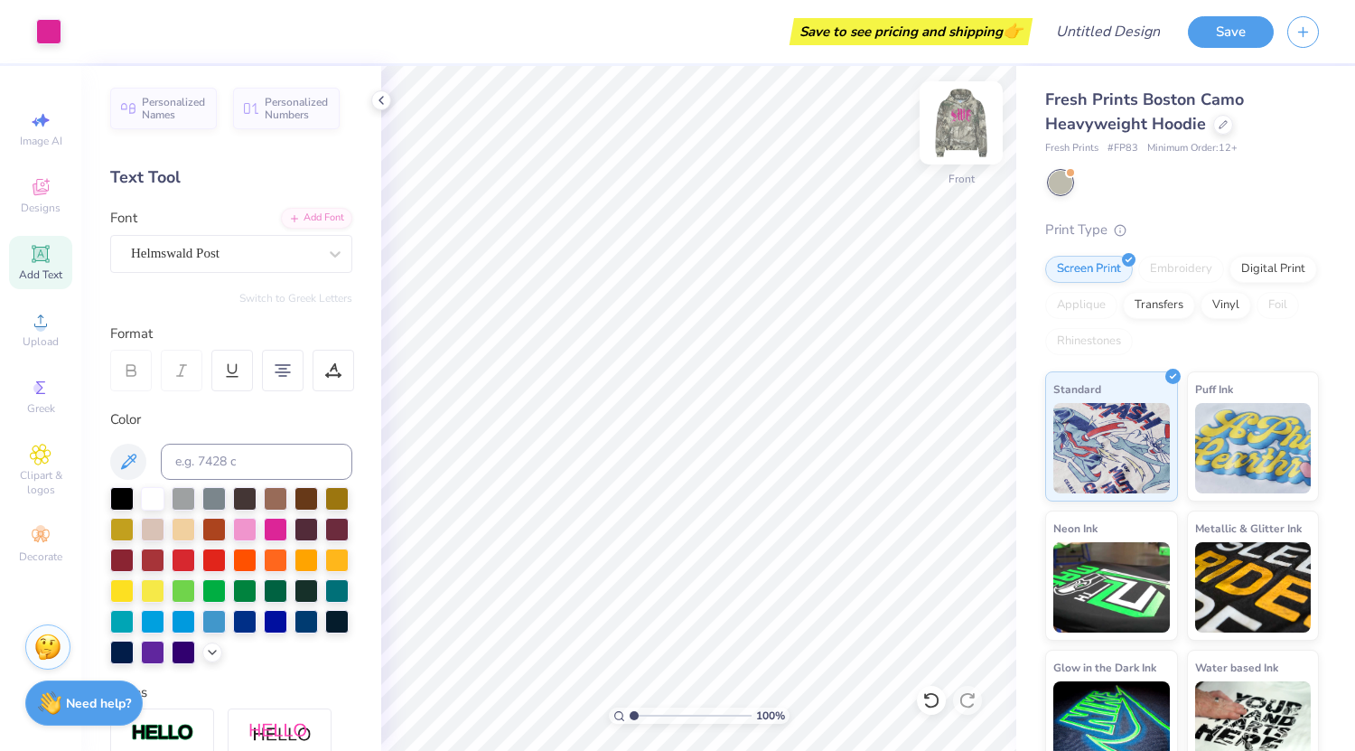
click at [953, 145] on img at bounding box center [961, 123] width 72 height 72
click at [959, 133] on img at bounding box center [961, 123] width 72 height 72
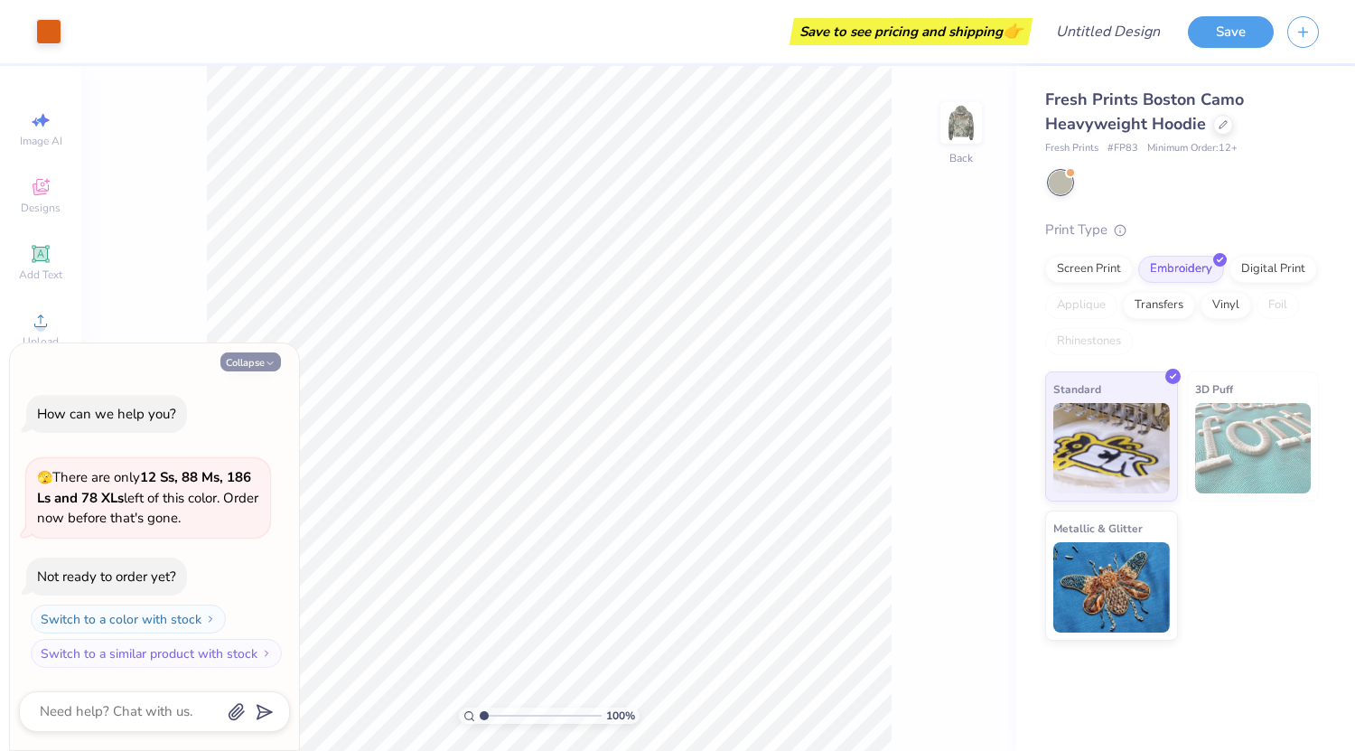
click at [274, 366] on icon "button" at bounding box center [270, 363] width 11 height 11
type textarea "x"
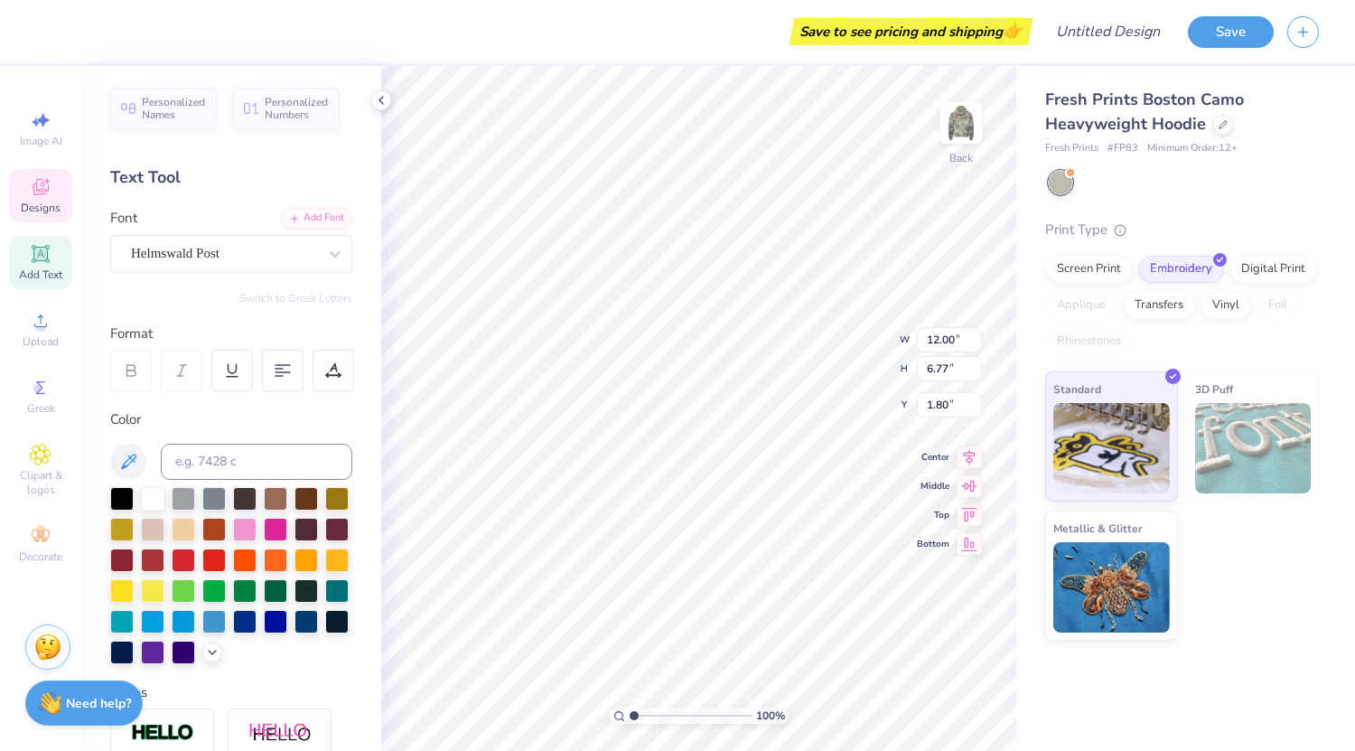
scroll to position [14, 2]
type textarea "SWE"
click at [287, 532] on div at bounding box center [275, 527] width 23 height 23
type input "11.09"
type input "7.65"
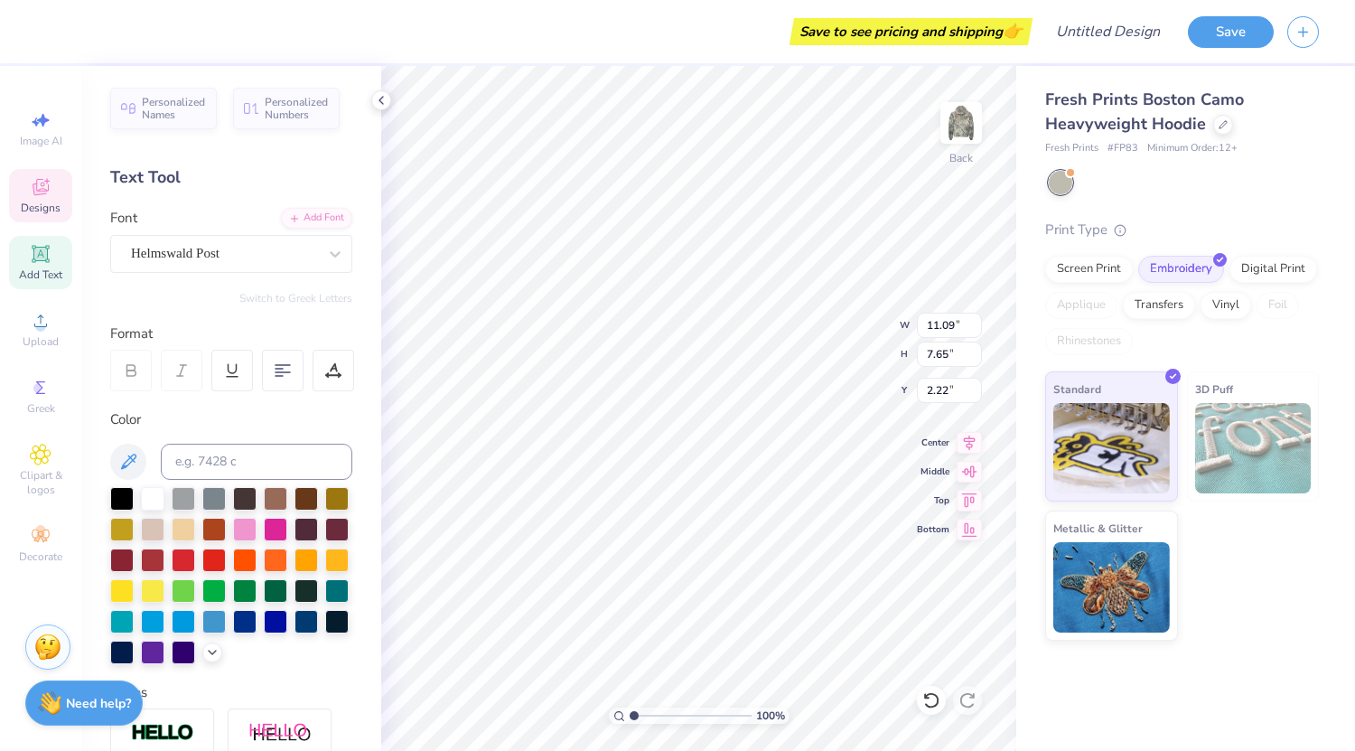
scroll to position [14, 3]
type input "9.51"
type input "6.56"
click at [968, 121] on img at bounding box center [961, 123] width 72 height 72
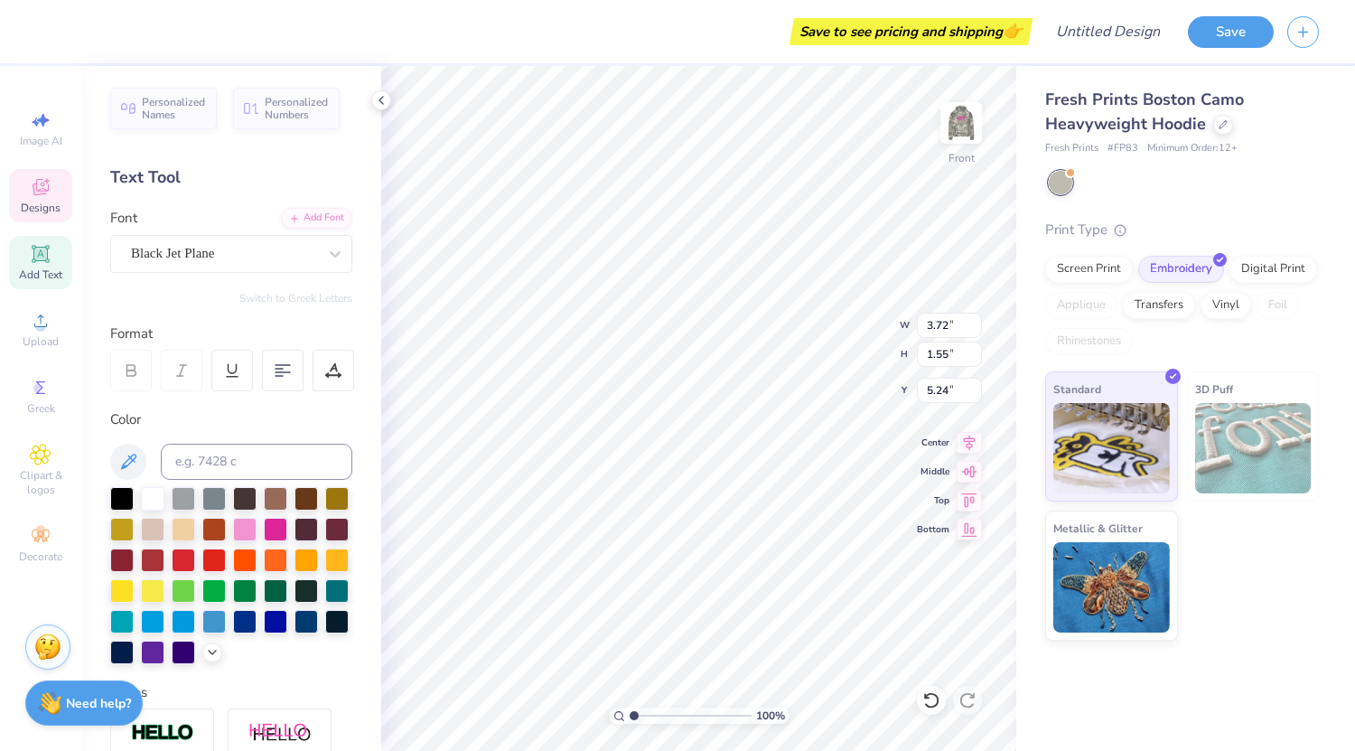
type input "3.72"
type input "1.55"
type input "5.24"
type textarea "Society of Women Engineers"
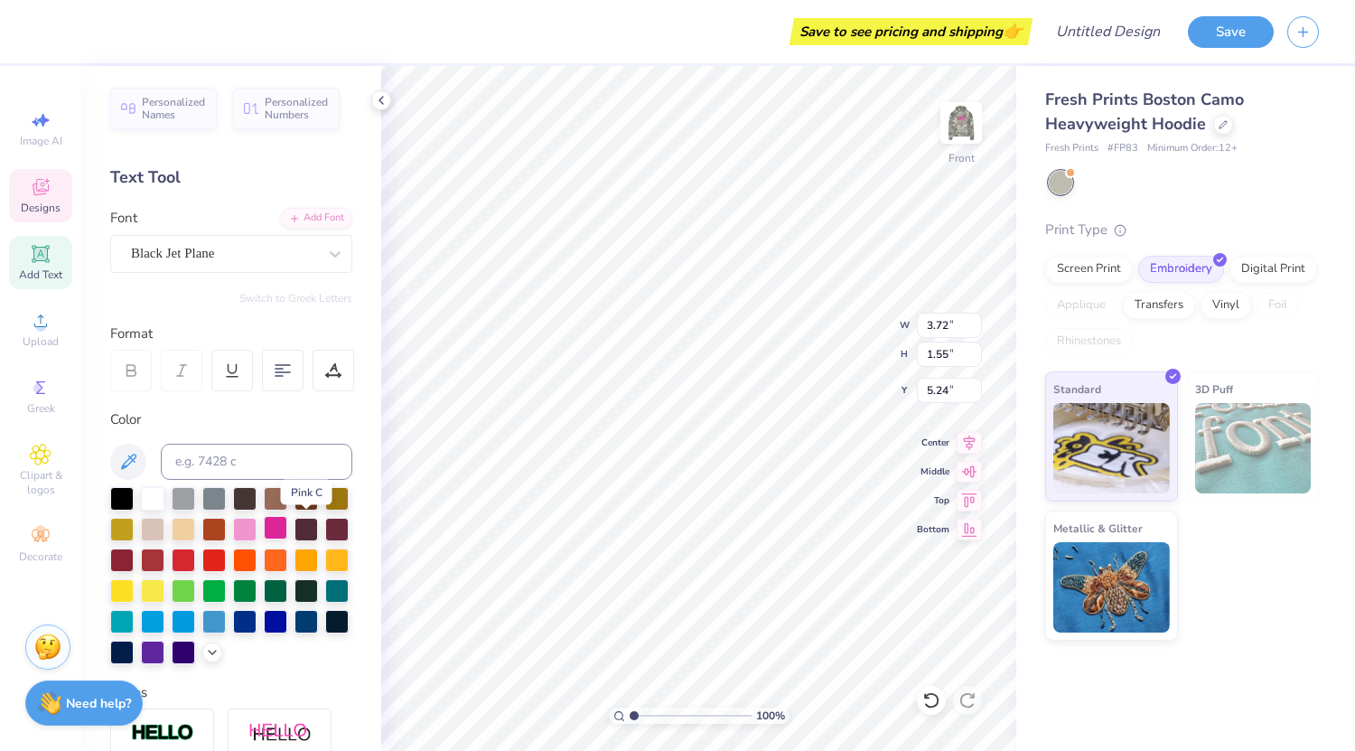
click at [287, 520] on div at bounding box center [275, 527] width 23 height 23
click at [214, 249] on div "Black Jet Plane" at bounding box center [224, 253] width 190 height 28
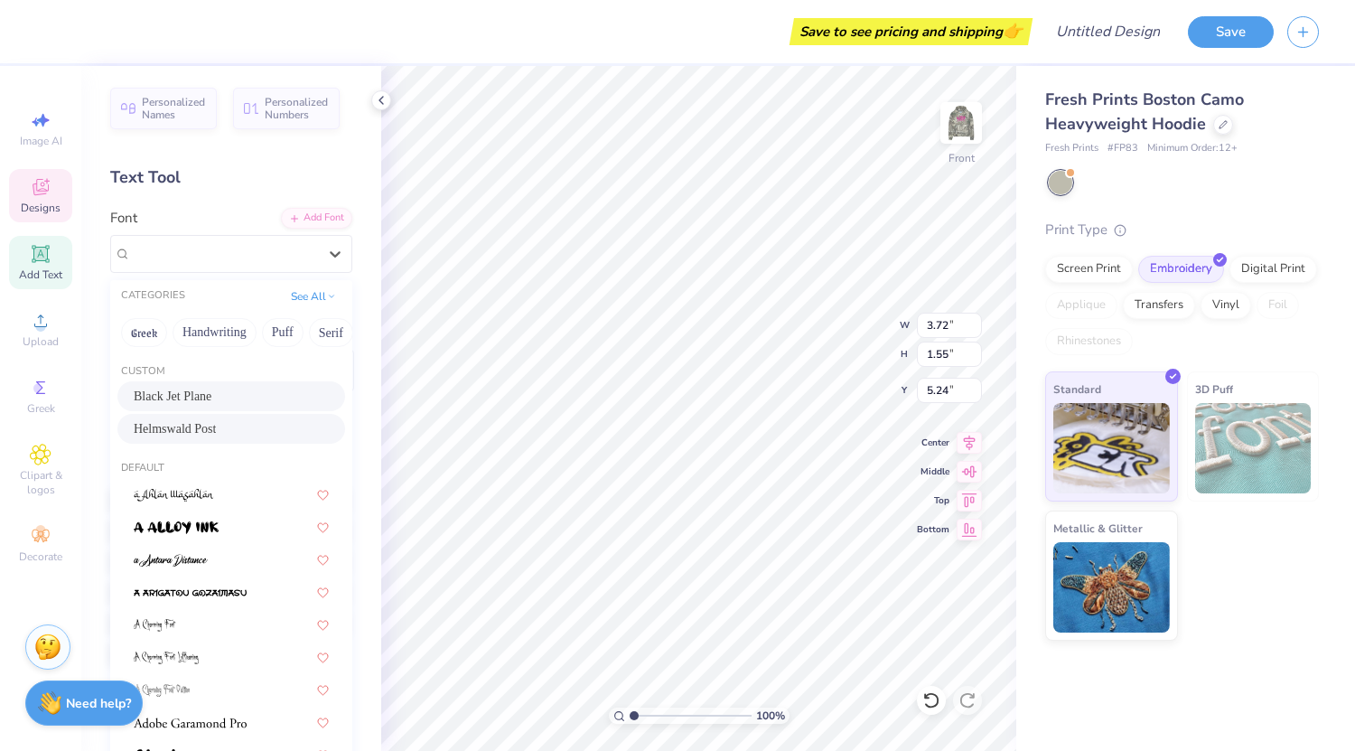
click at [179, 422] on span "Helmswald Post" at bounding box center [175, 428] width 82 height 19
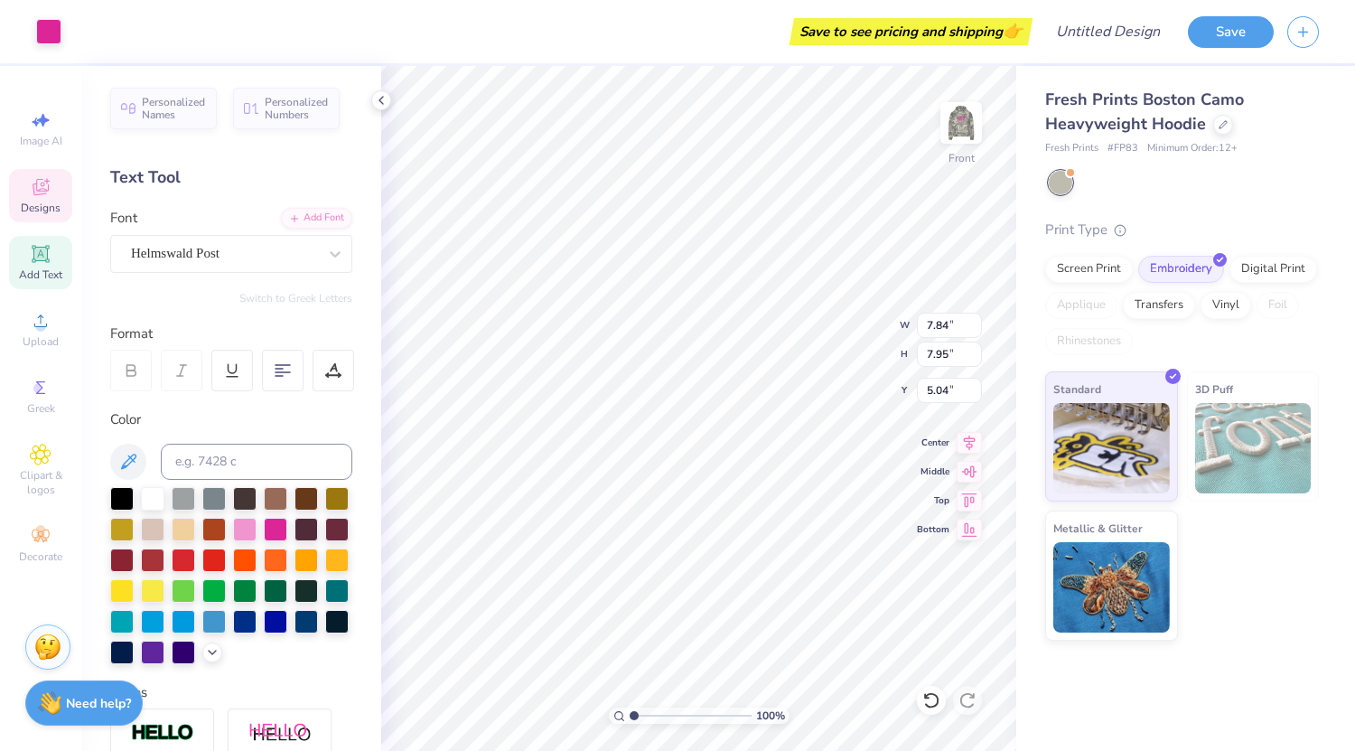
scroll to position [14, 2]
type textarea "W"
type textarea "Society Of Women Engineers"
click at [287, 524] on div at bounding box center [275, 527] width 23 height 23
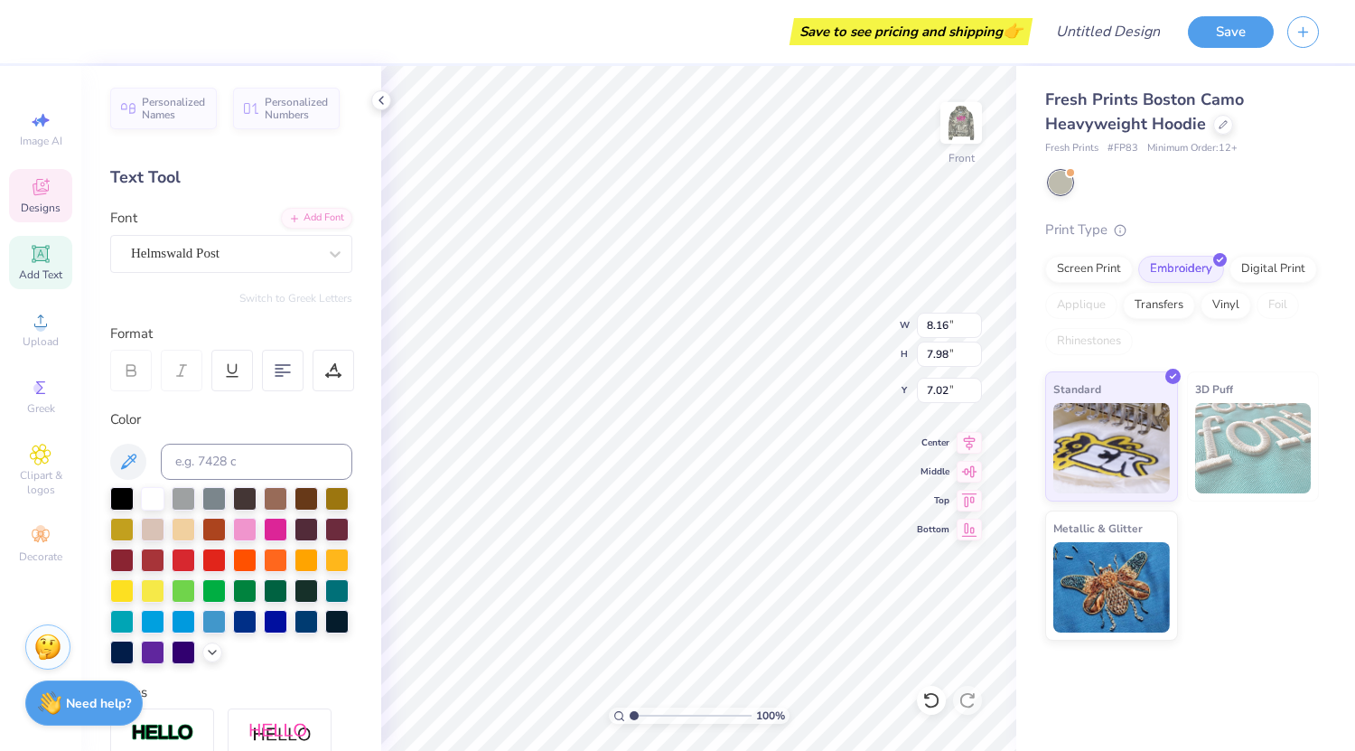
type input "7.02"
type input "6.04"
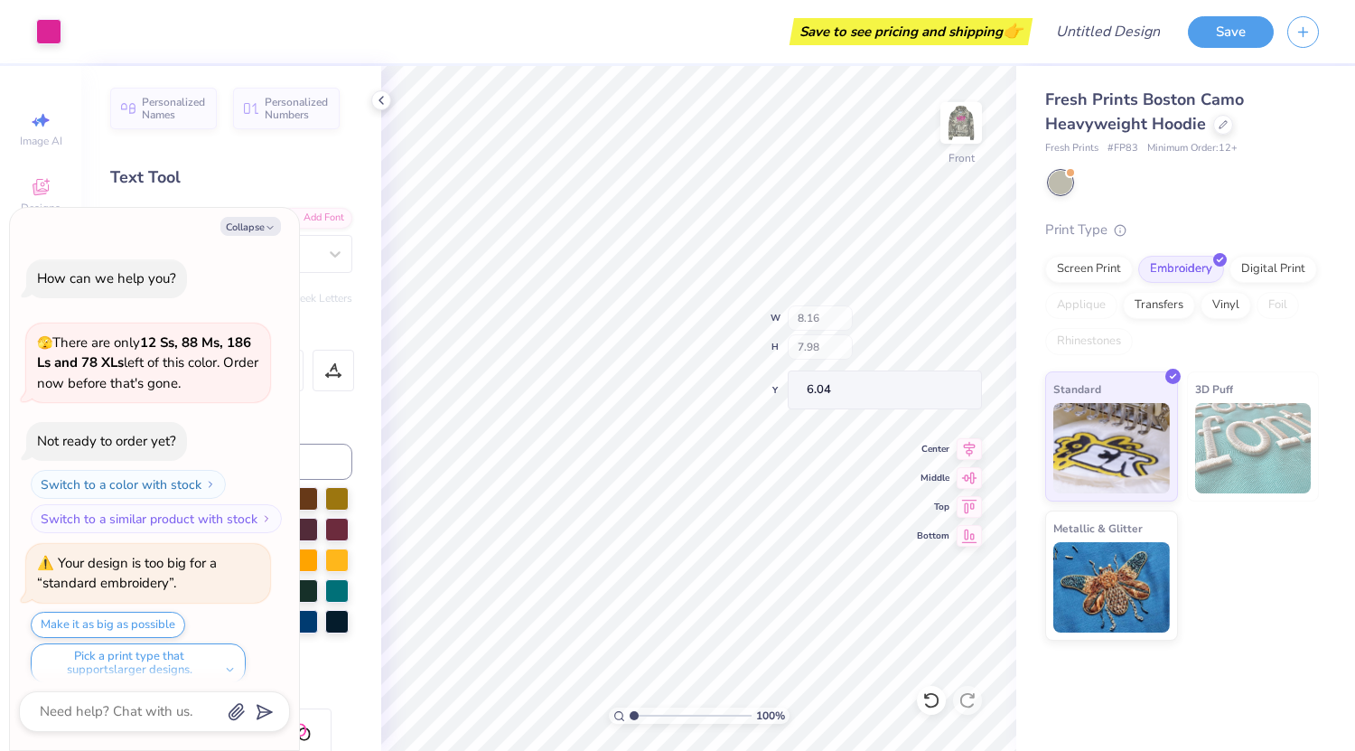
scroll to position [14, 0]
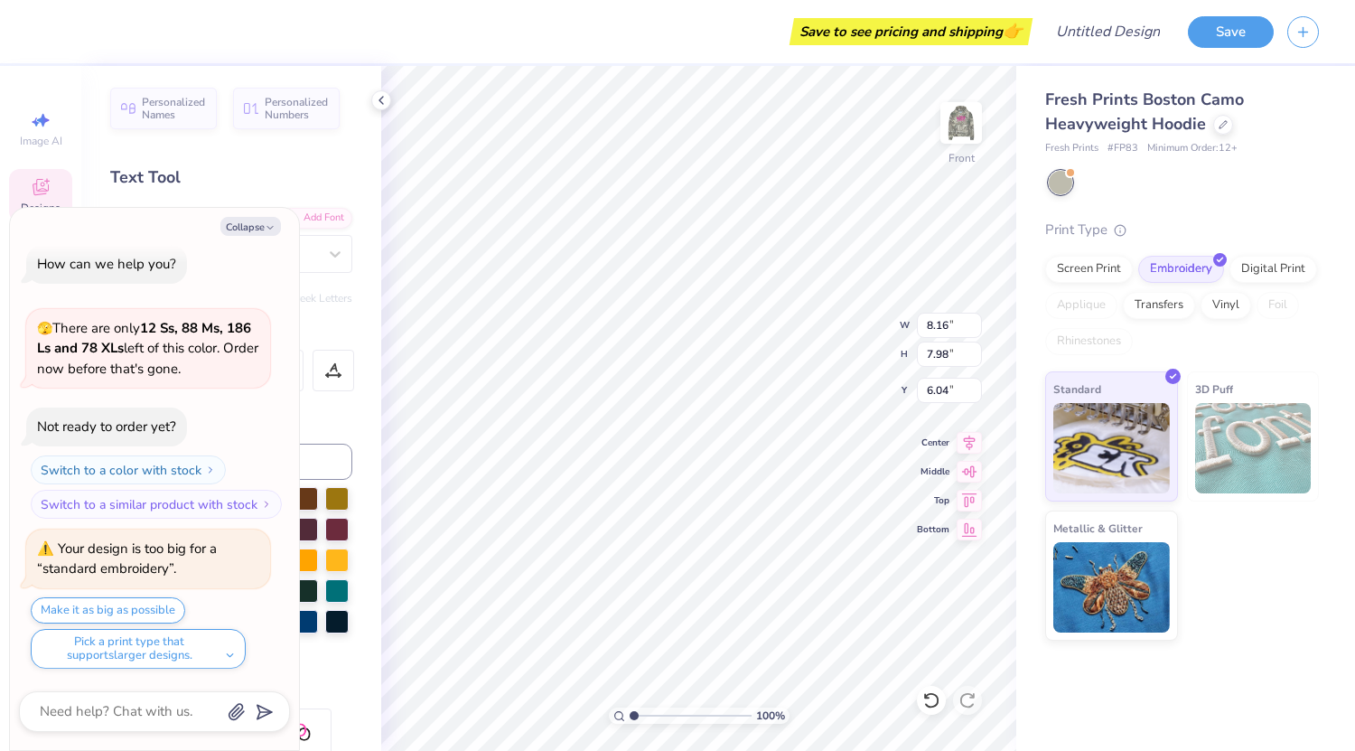
type textarea "x"
type input "9.68"
type input "9.47"
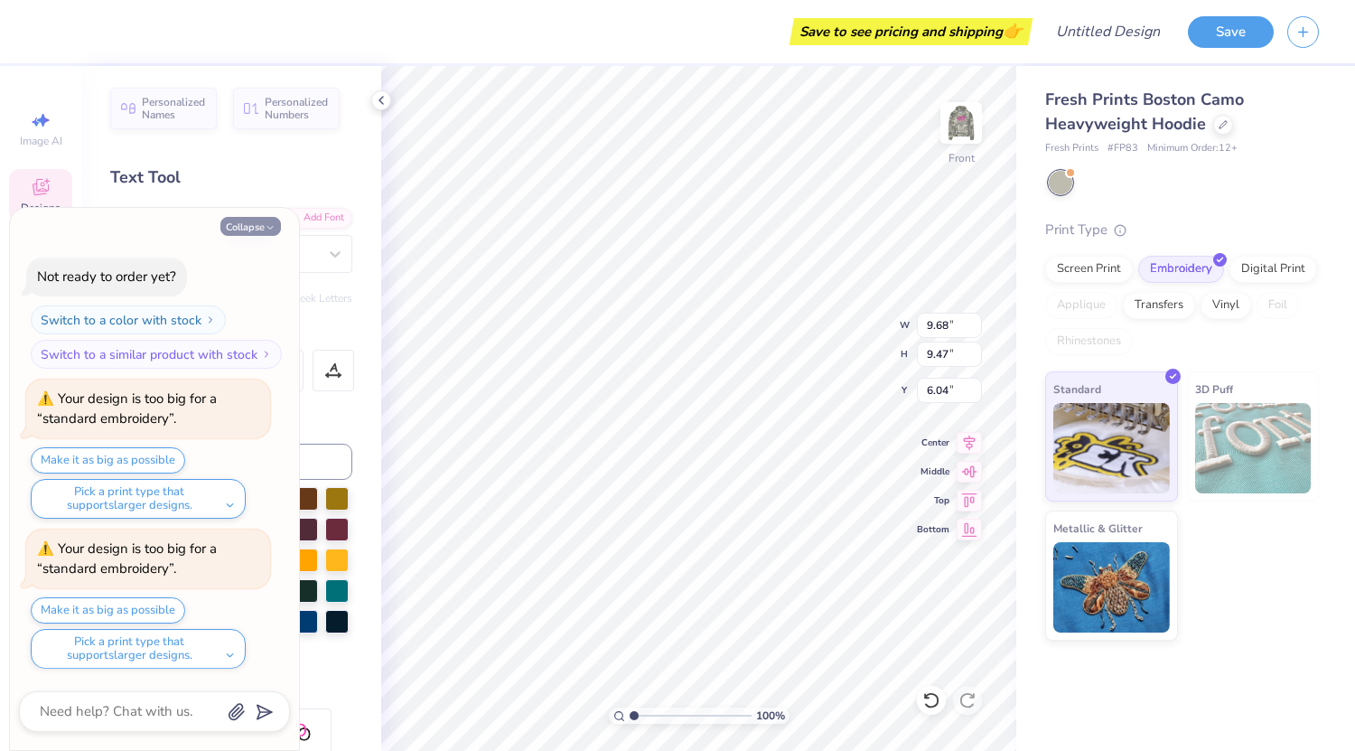
click at [254, 225] on button "Collapse" at bounding box center [250, 226] width 61 height 19
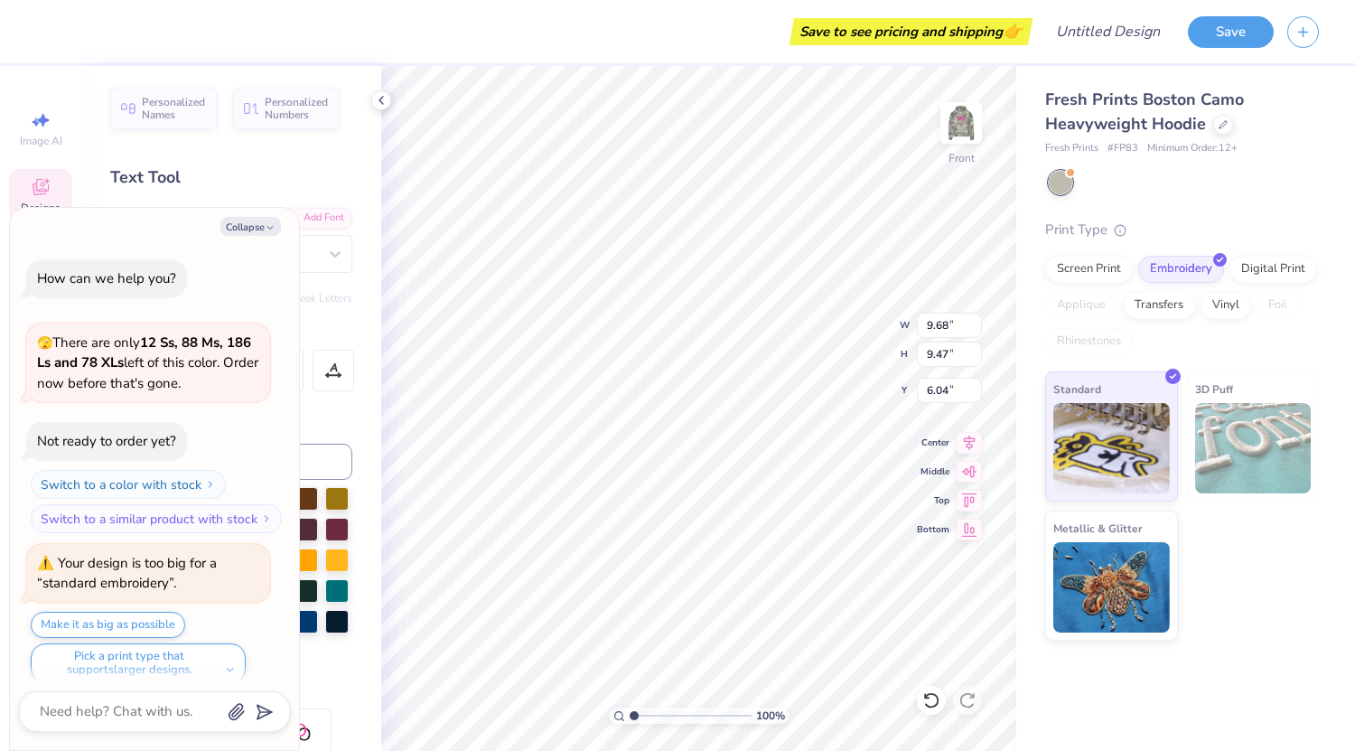
scroll to position [314, 0]
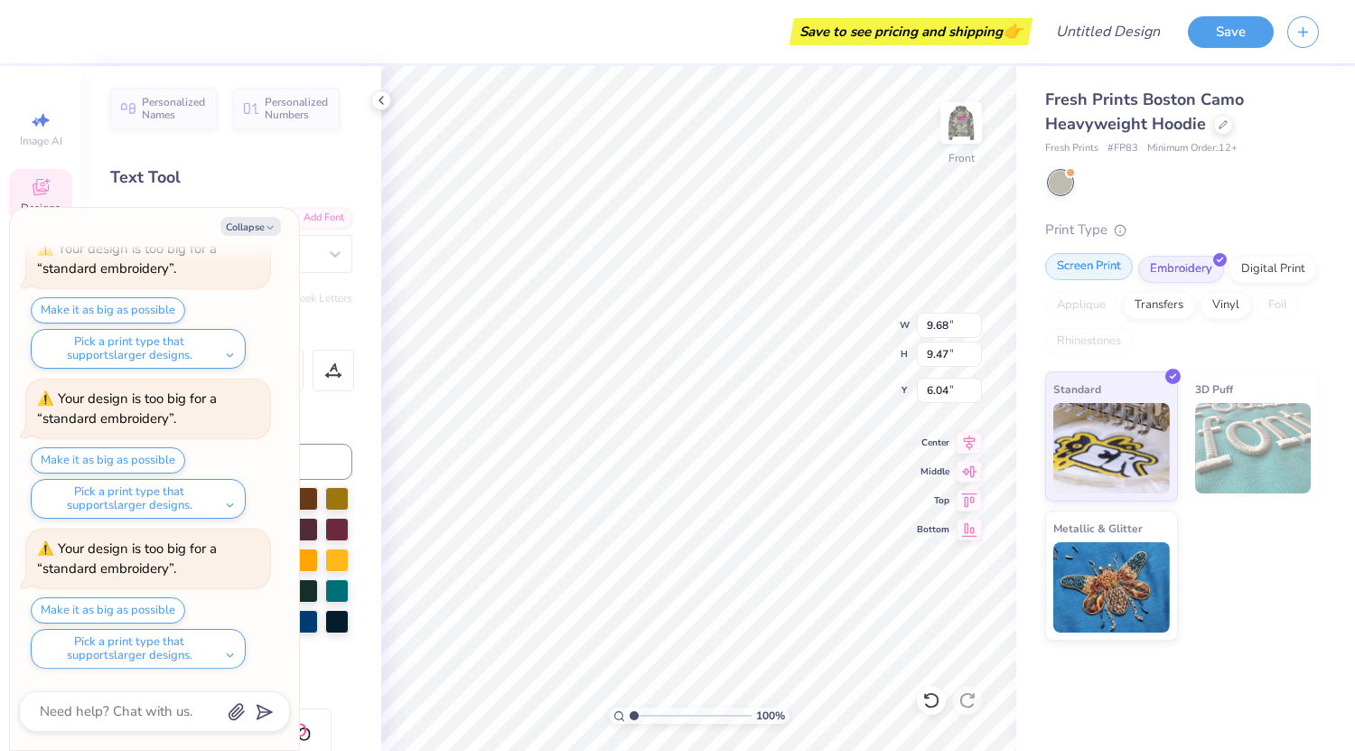
click at [1099, 264] on div "Screen Print" at bounding box center [1089, 266] width 88 height 27
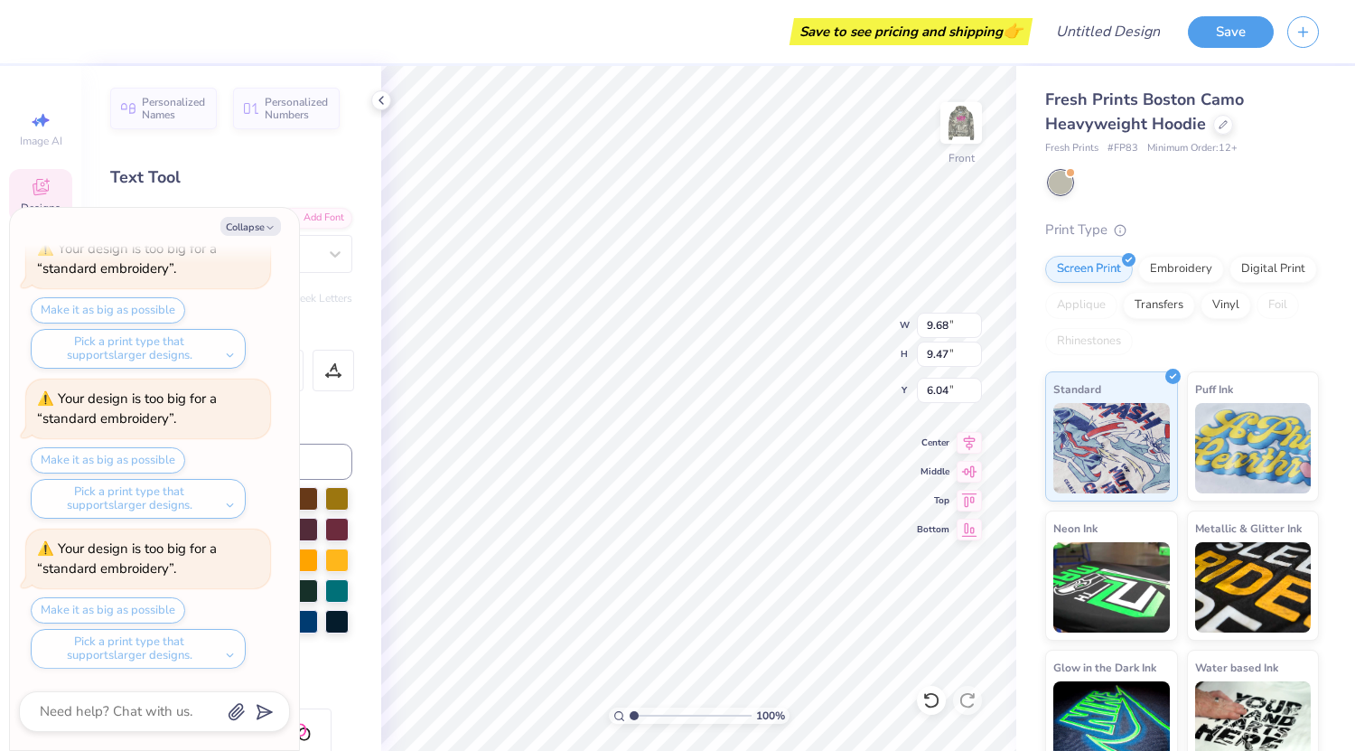
type textarea "x"
type input "13.75"
type input "13.46"
type textarea "x"
type input "6.99"
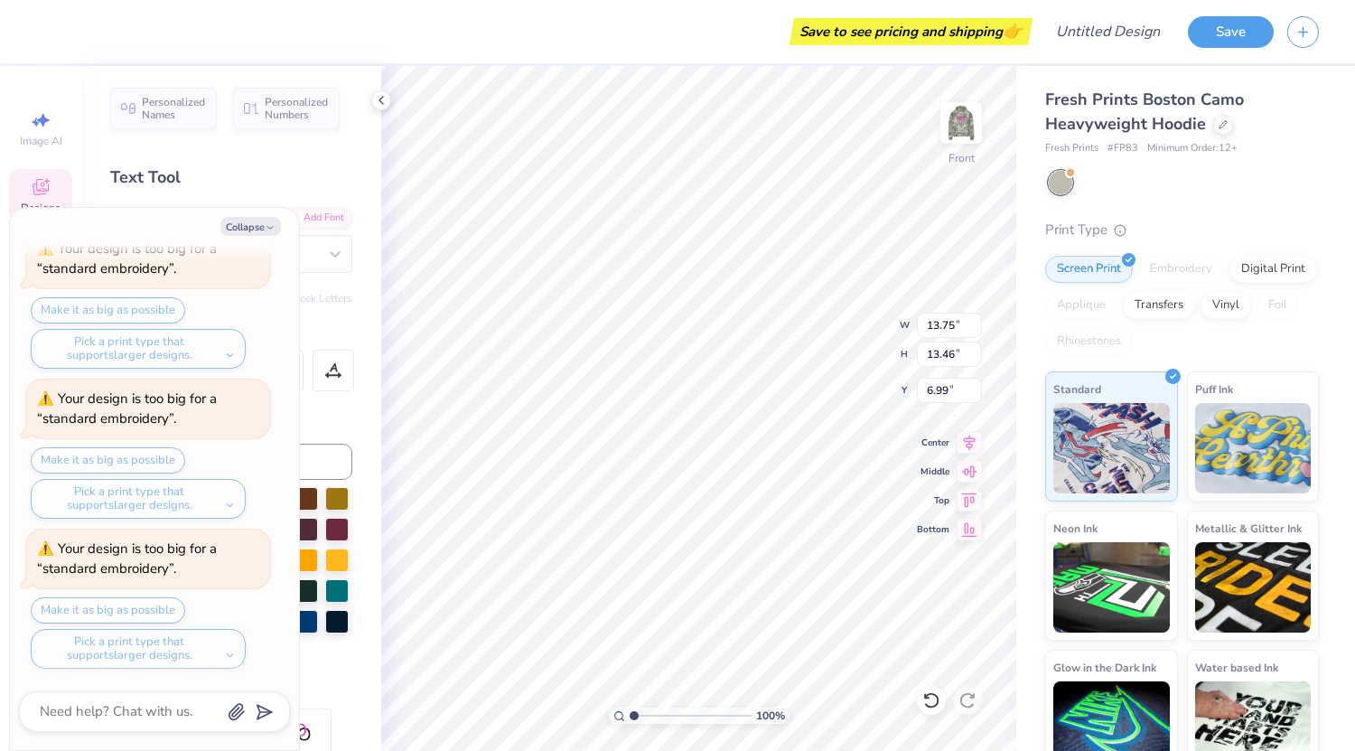
scroll to position [14, 5]
type textarea "x"
type textarea "Society of Women Engineers"
click at [958, 116] on img at bounding box center [961, 123] width 72 height 72
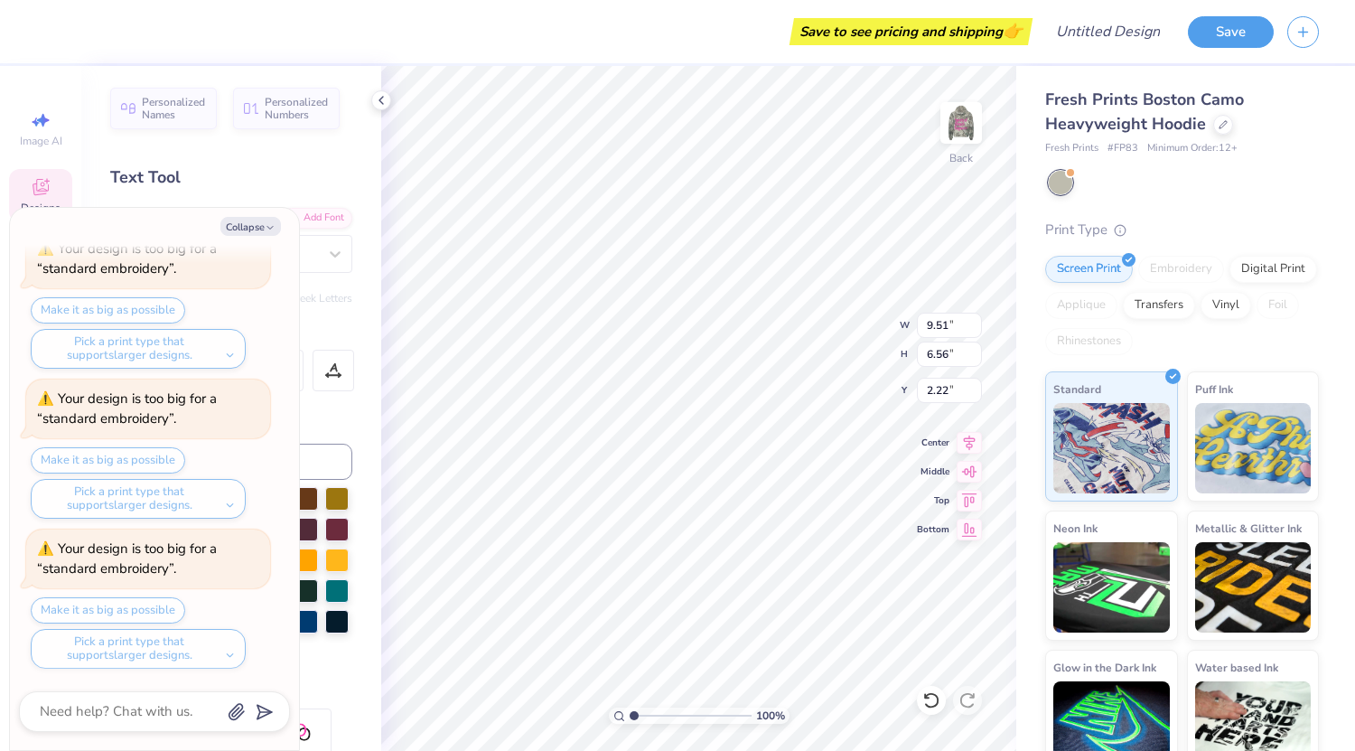
type textarea "x"
type textarea "W"
type textarea "x"
type textarea "WS"
type textarea "x"
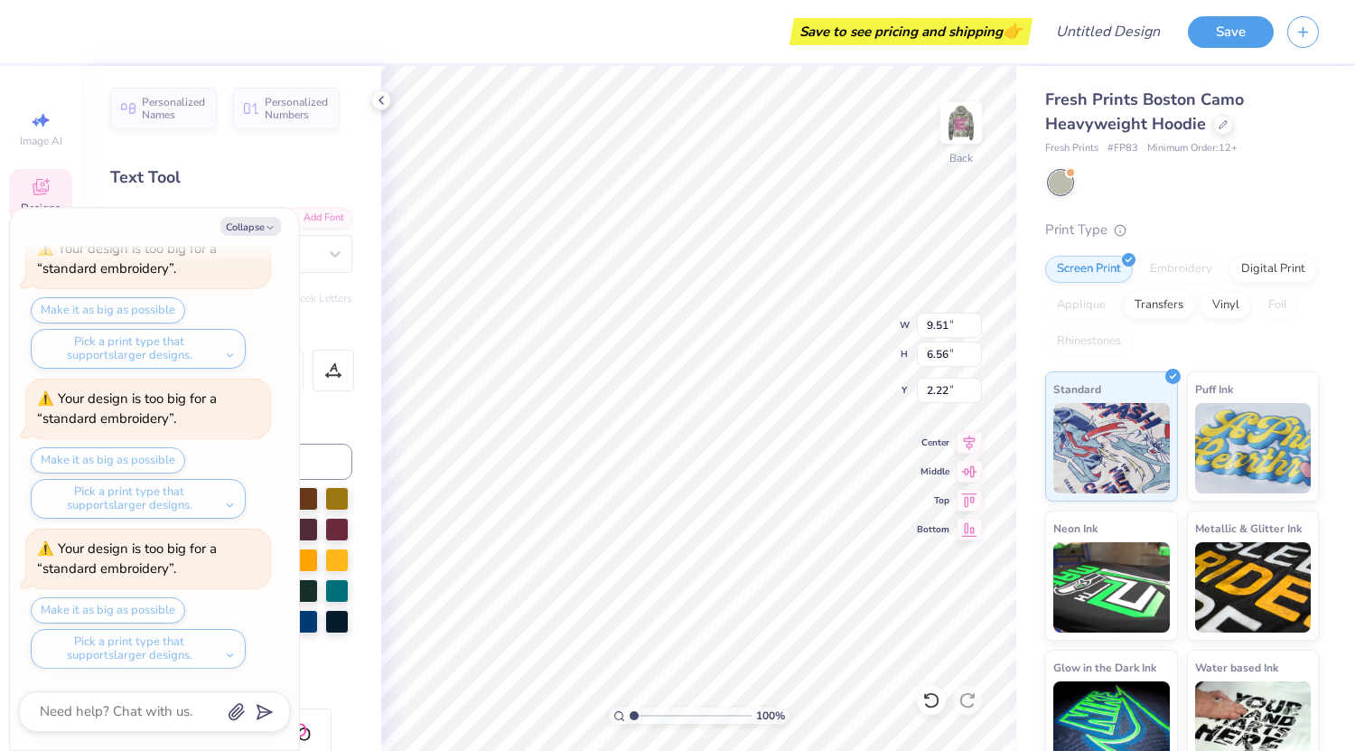
type textarea "WSU"
click at [957, 127] on img at bounding box center [961, 123] width 72 height 72
click at [957, 127] on img at bounding box center [961, 123] width 36 height 36
click at [958, 136] on img at bounding box center [961, 123] width 36 height 36
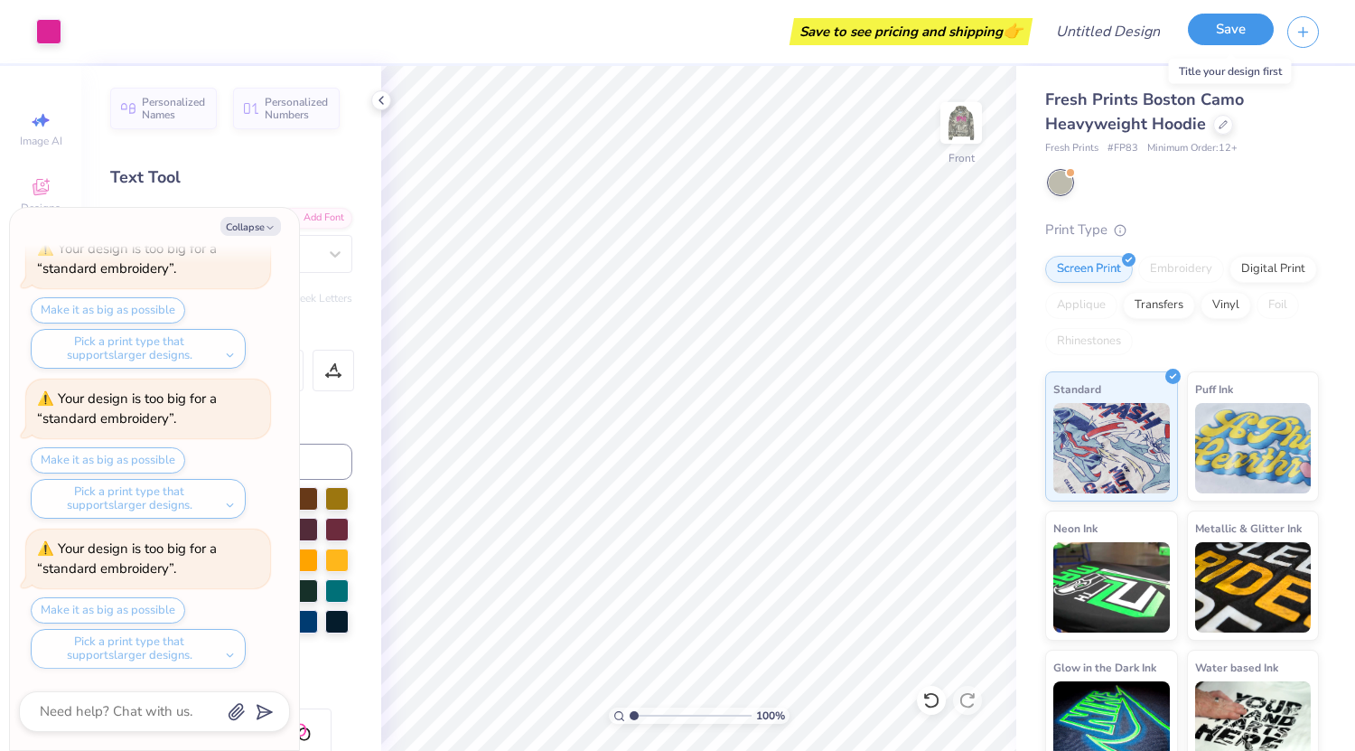
click at [1228, 26] on button "Save" at bounding box center [1231, 30] width 86 height 32
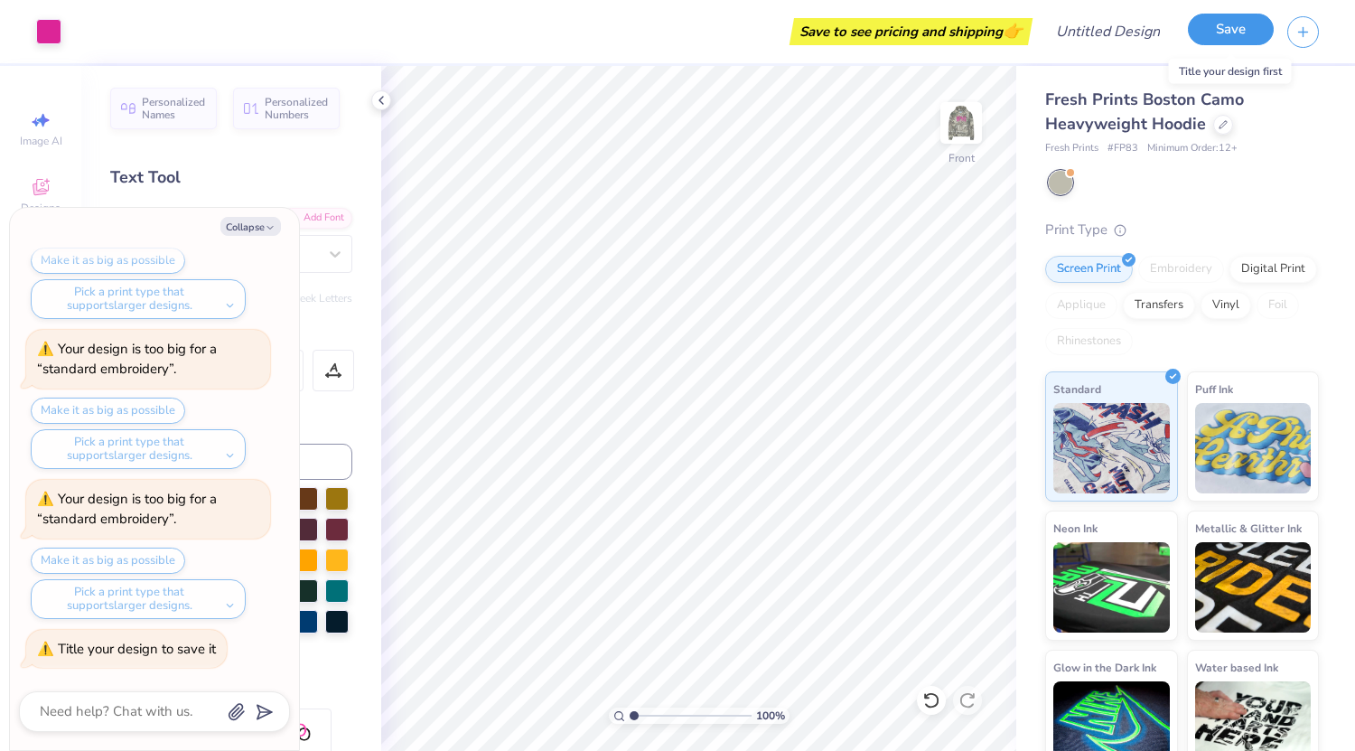
click at [1224, 33] on button "Save" at bounding box center [1231, 30] width 86 height 32
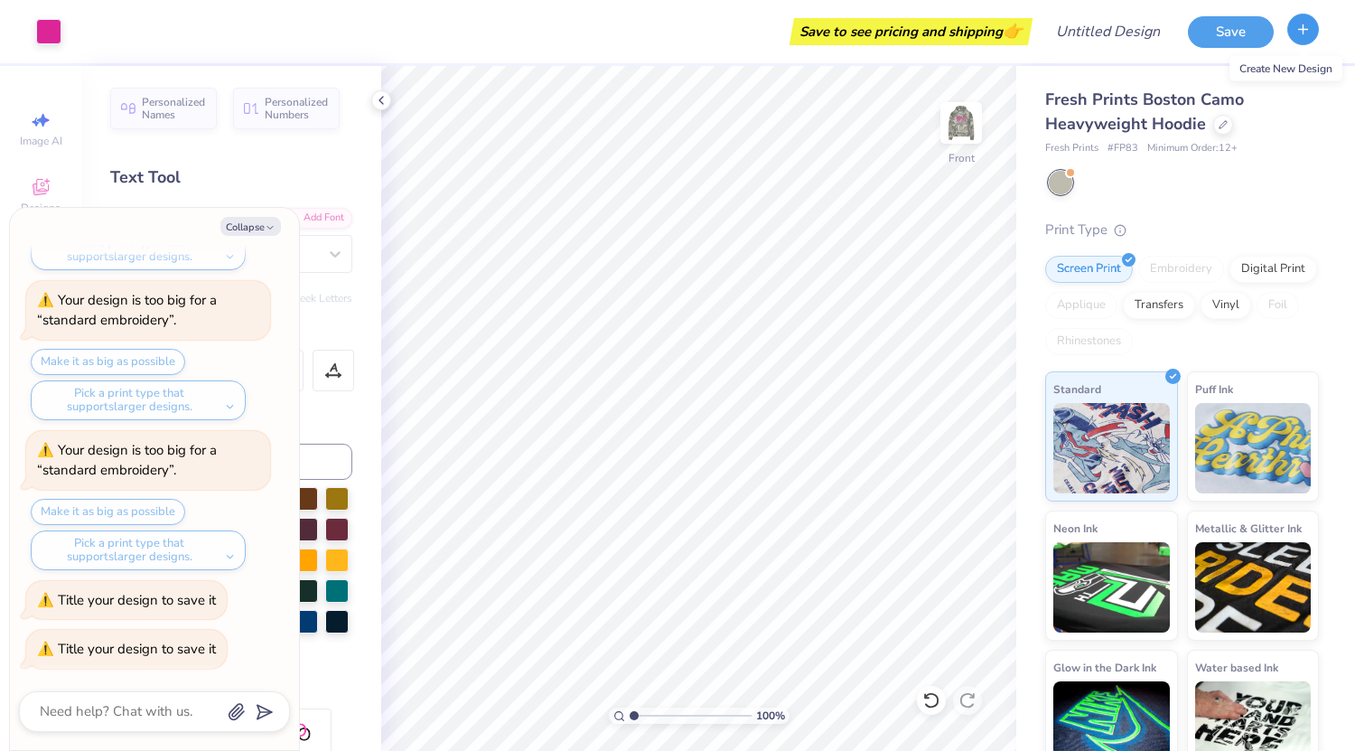
type textarea "x"
click at [1304, 35] on icon "button" at bounding box center [1302, 29] width 15 height 15
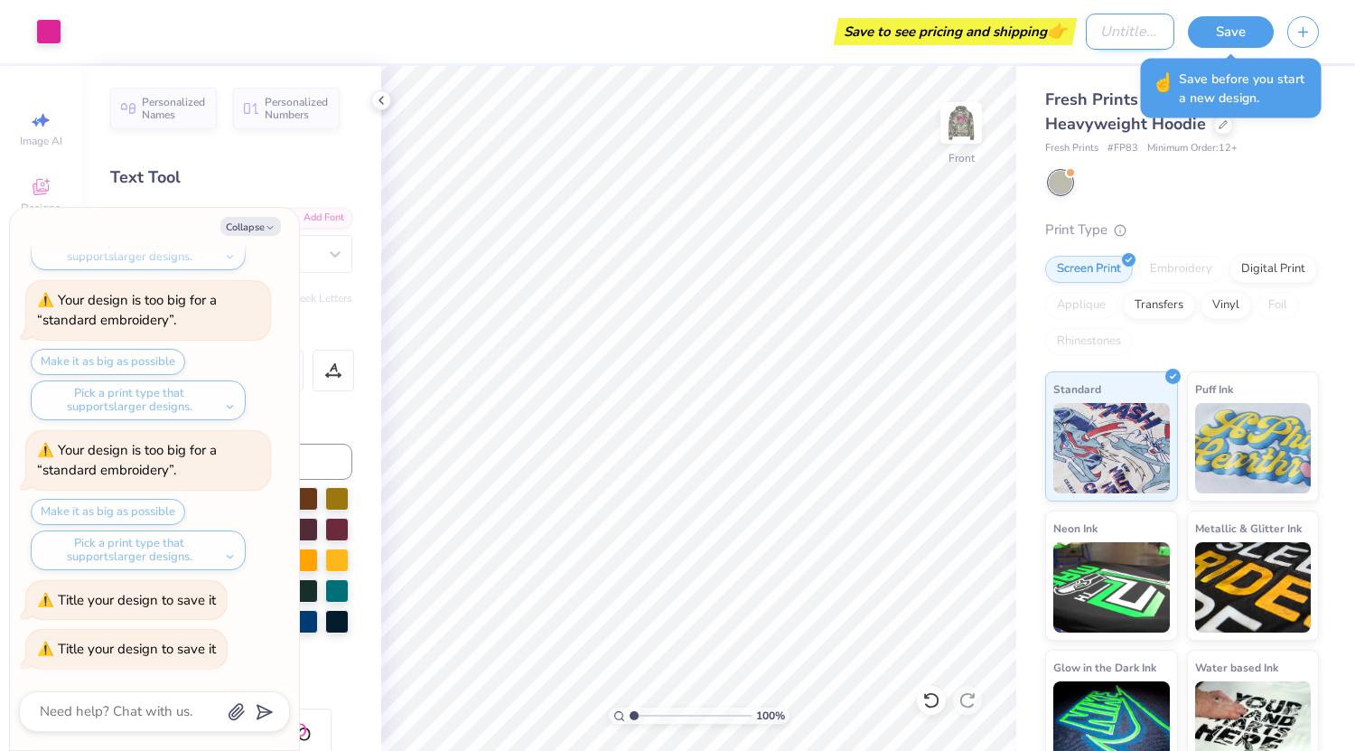
click at [1134, 28] on input "Design Title" at bounding box center [1130, 32] width 89 height 36
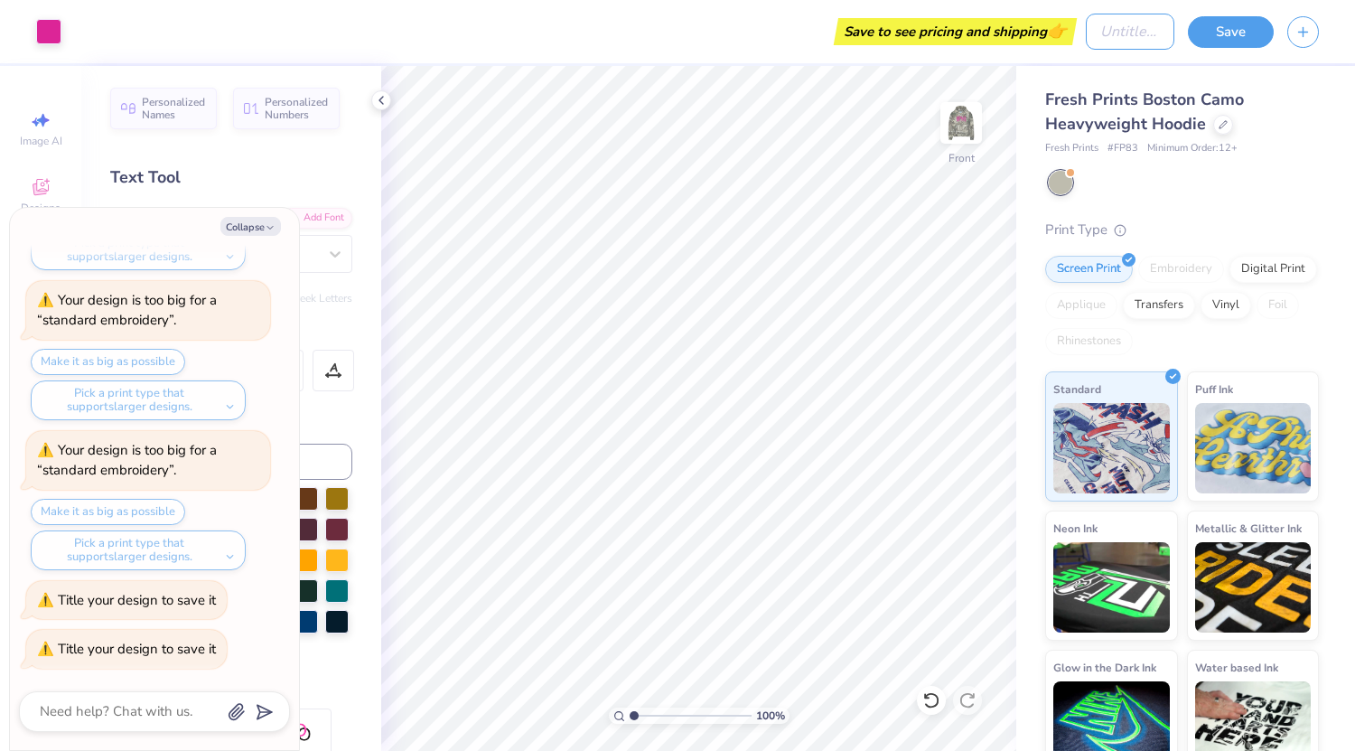
type input "C"
type textarea "x"
type input "CA"
type textarea "x"
type input "CAM"
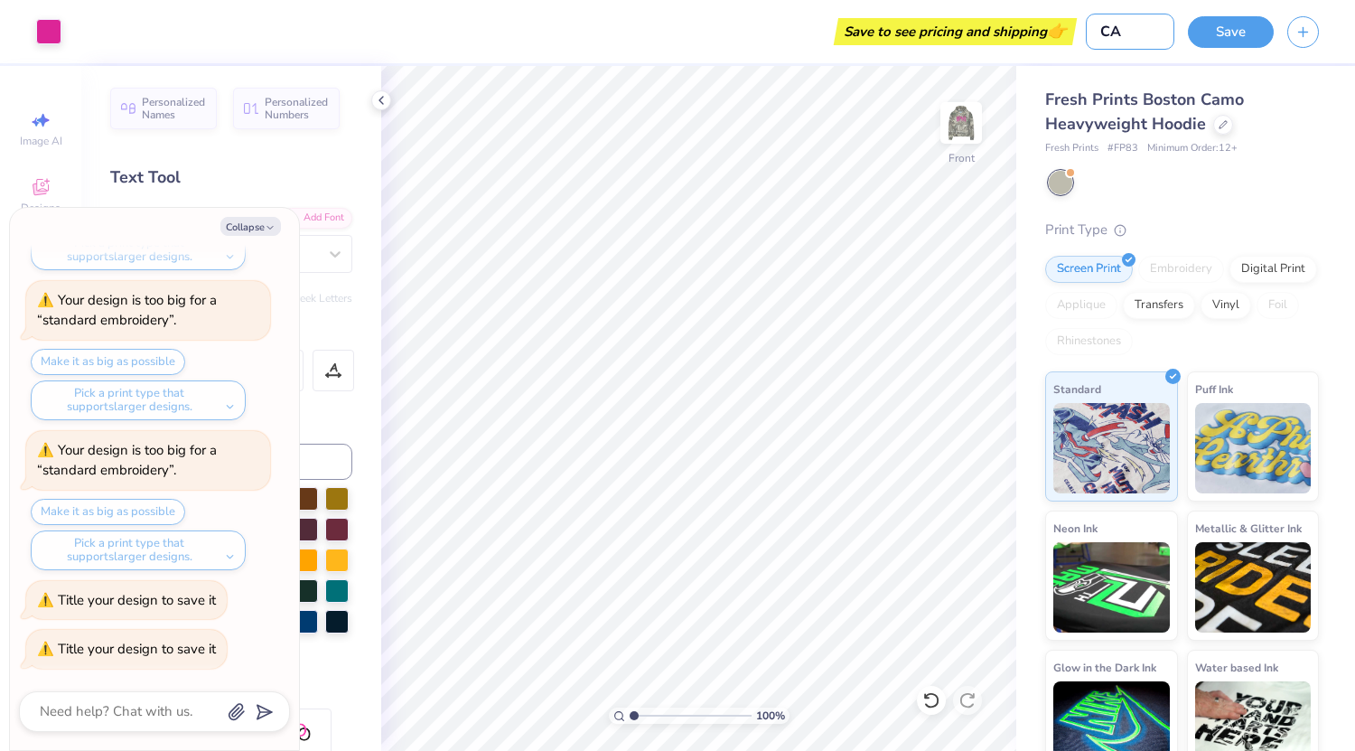
type textarea "x"
type input "CAMO"
type textarea "x"
type input "CAMO"
click at [1219, 42] on button "Save" at bounding box center [1231, 30] width 86 height 32
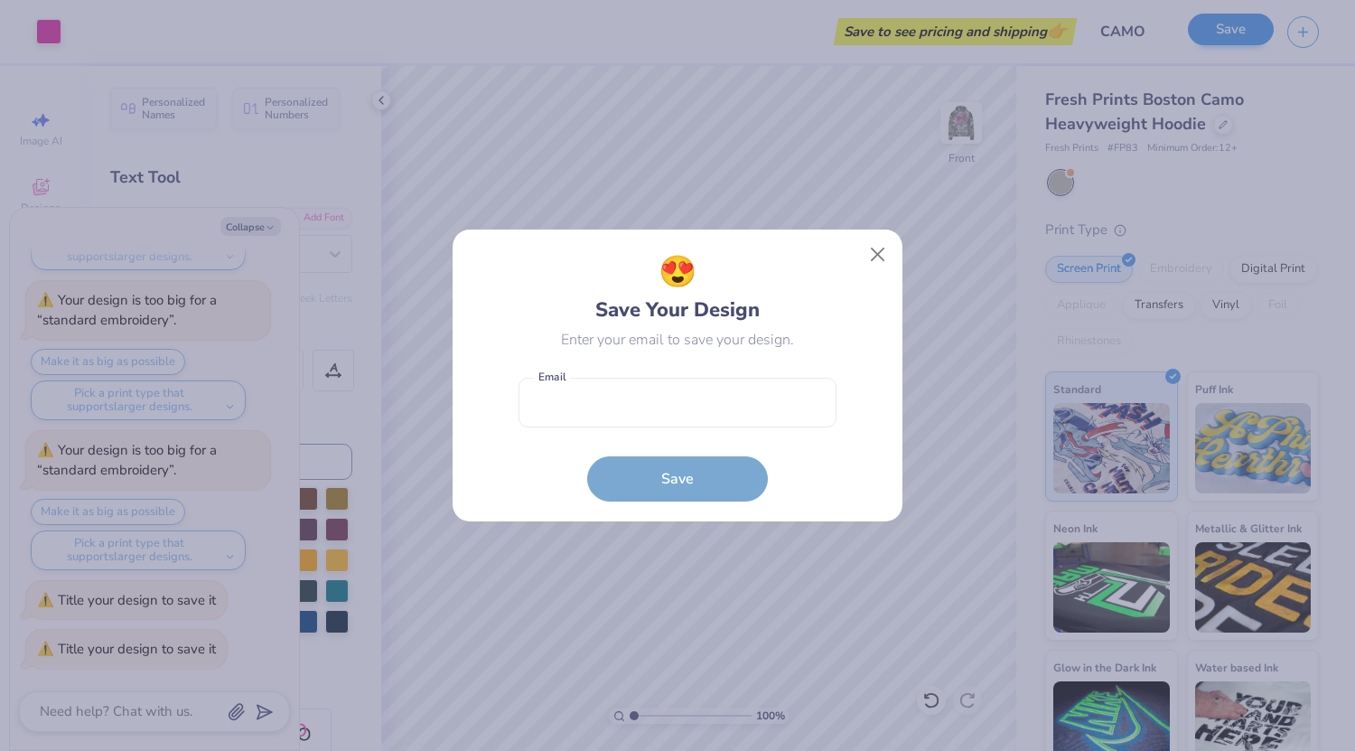
type textarea "x"
click at [667, 419] on input "email" at bounding box center [678, 403] width 318 height 50
type input "[EMAIL_ADDRESS][PERSON_NAME][DOMAIN_NAME]"
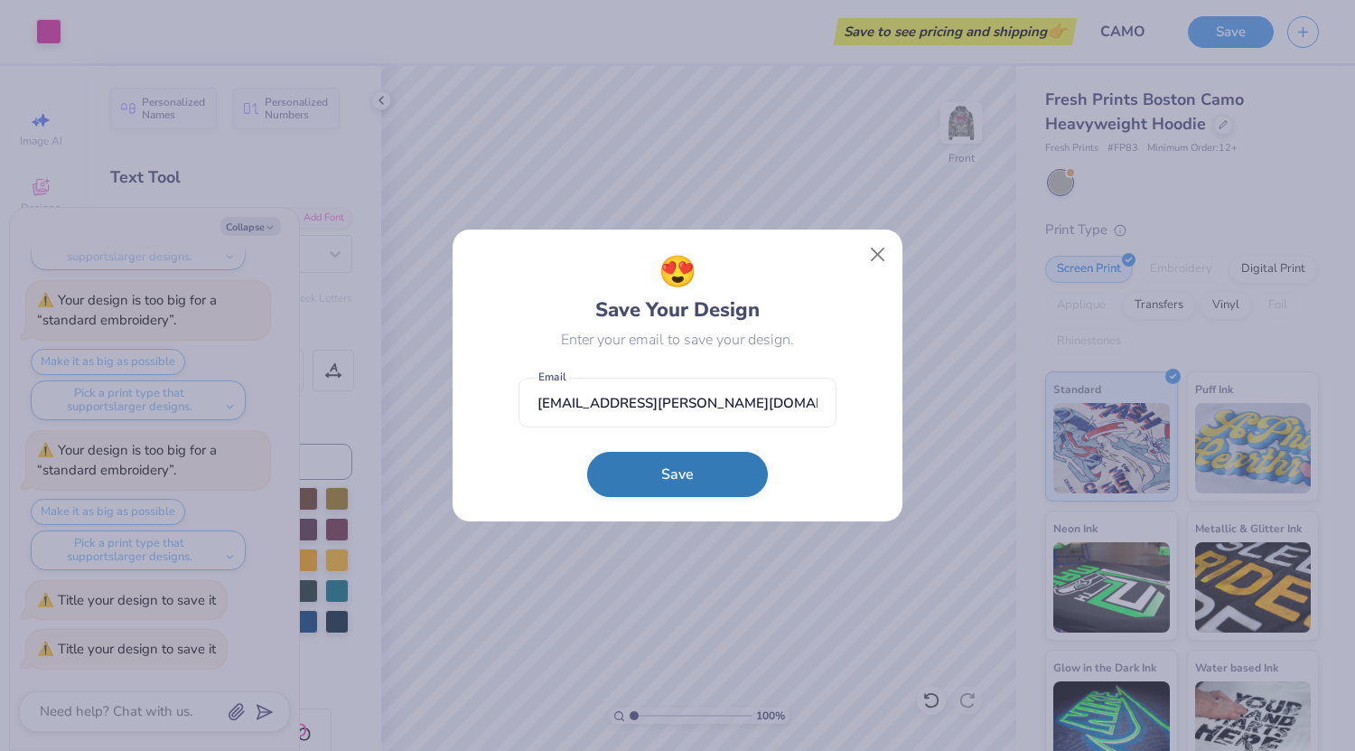
click at [715, 467] on button "Save" at bounding box center [677, 474] width 181 height 45
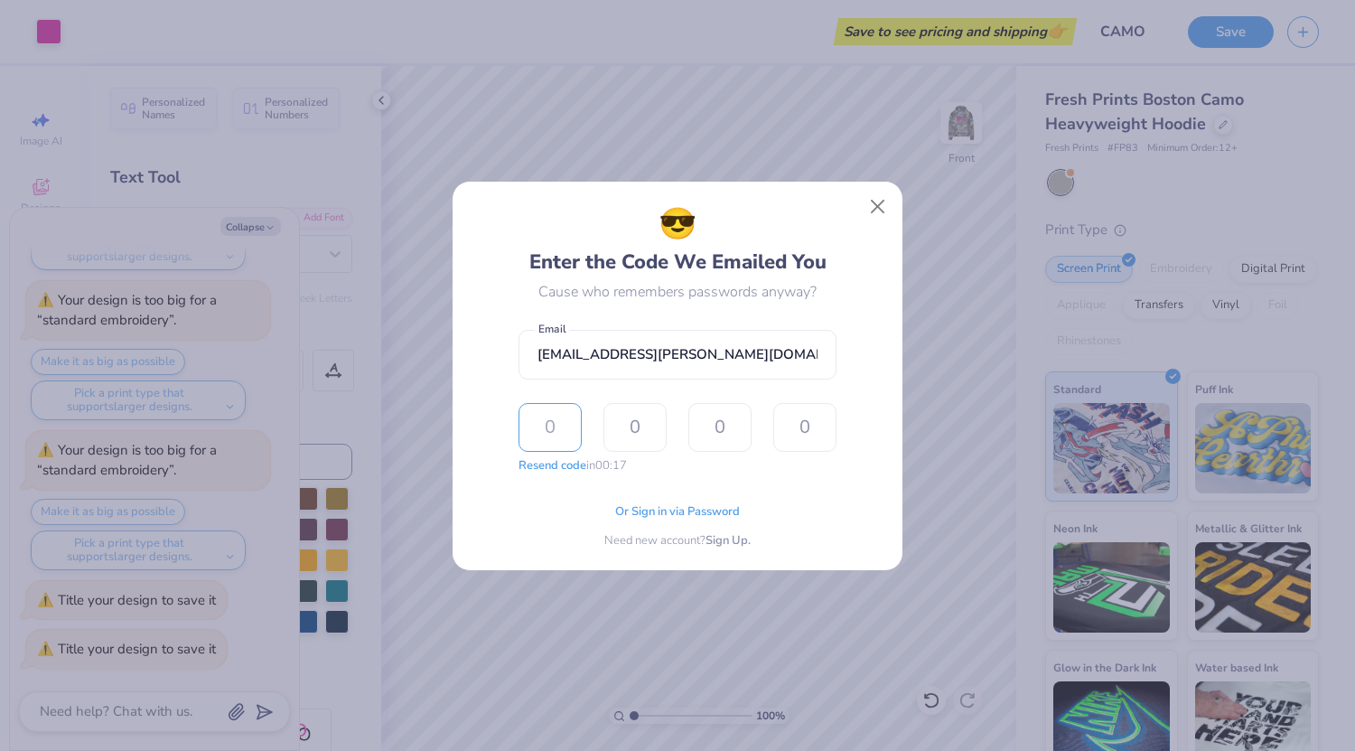
type input "1"
type input "0"
type input "7"
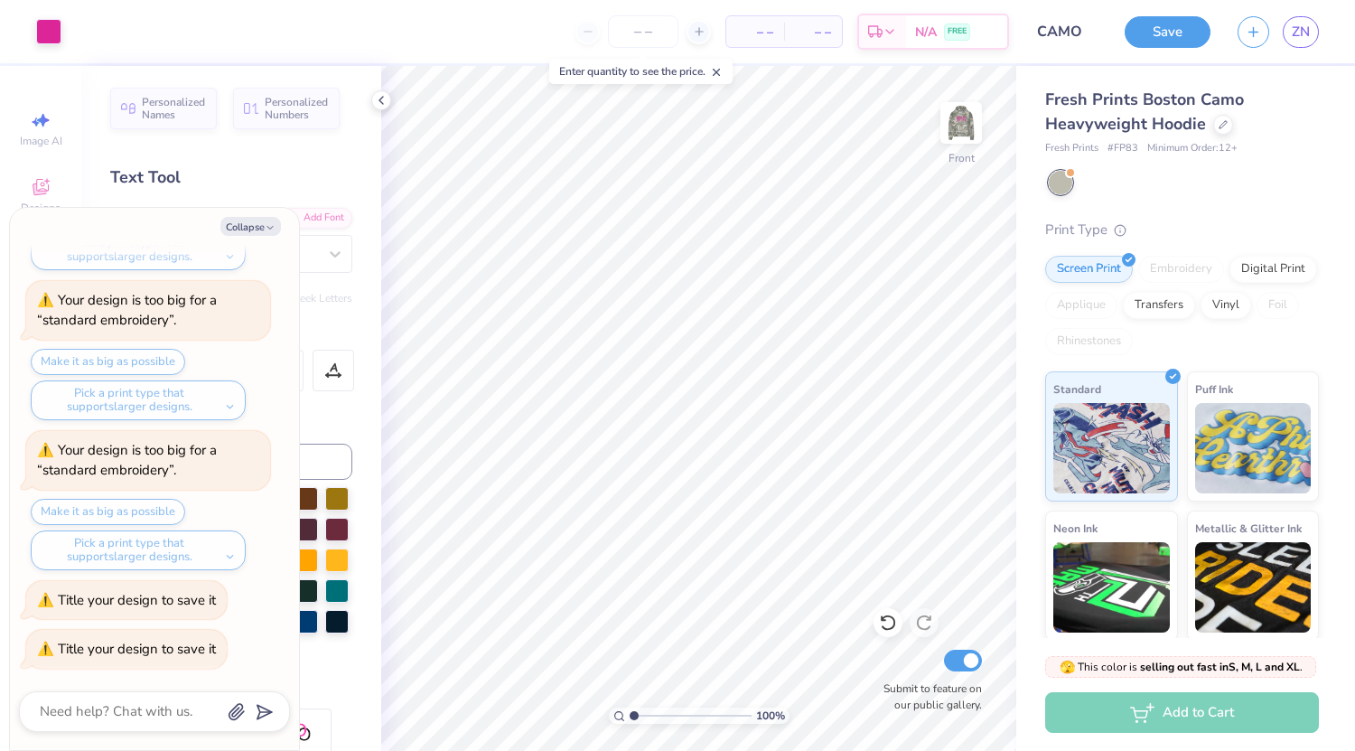
type textarea "x"
click at [788, 29] on div "– – Total" at bounding box center [813, 31] width 58 height 31
click at [640, 23] on input "number" at bounding box center [643, 31] width 70 height 33
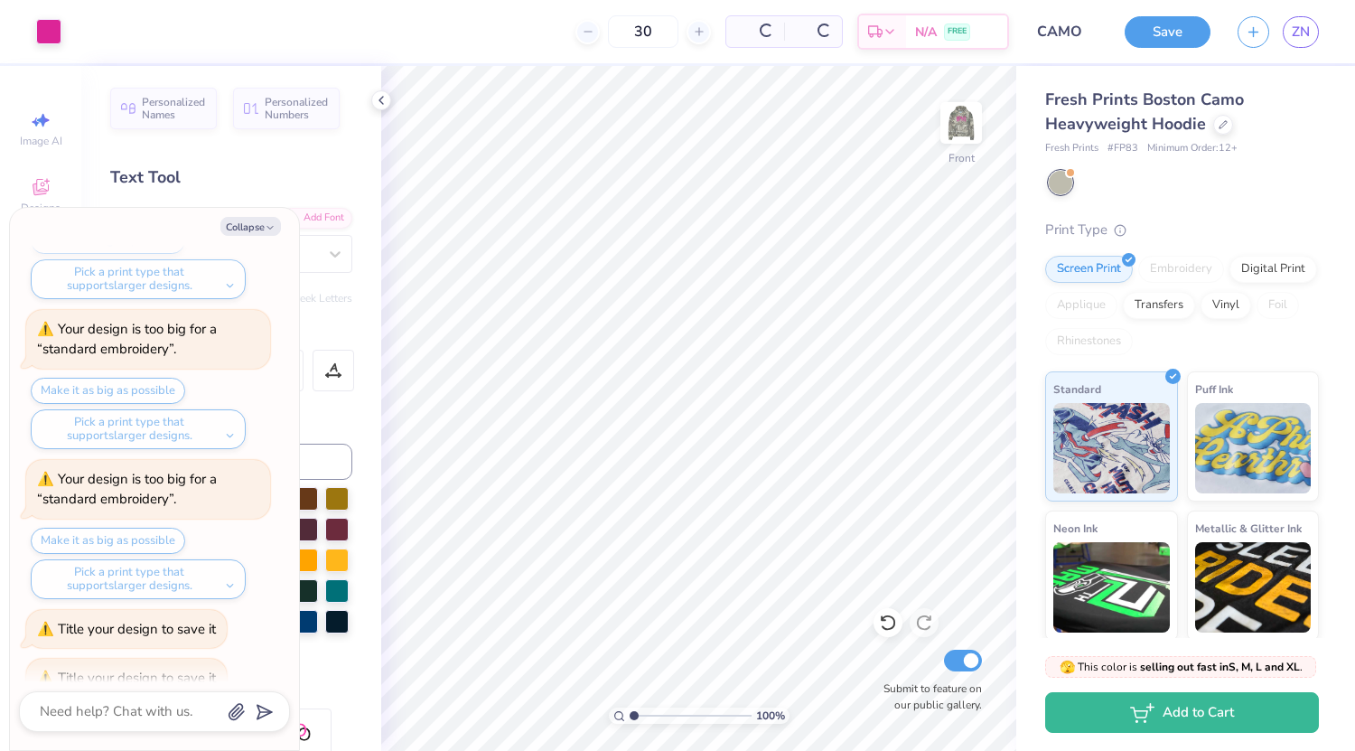
scroll to position [442, 0]
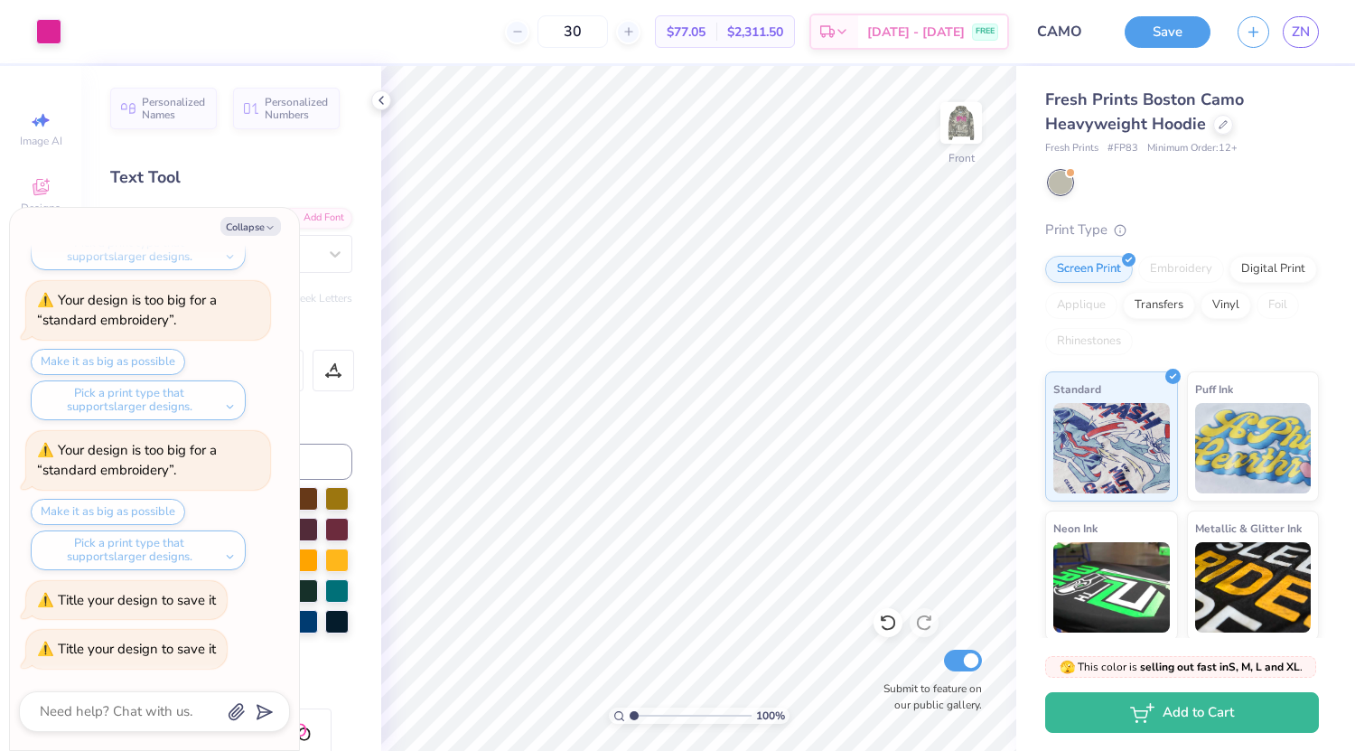
type input "3"
click at [706, 37] on span "$72.93" at bounding box center [686, 32] width 39 height 19
click at [858, 42] on div "Est. Delivery" at bounding box center [834, 34] width 47 height 33
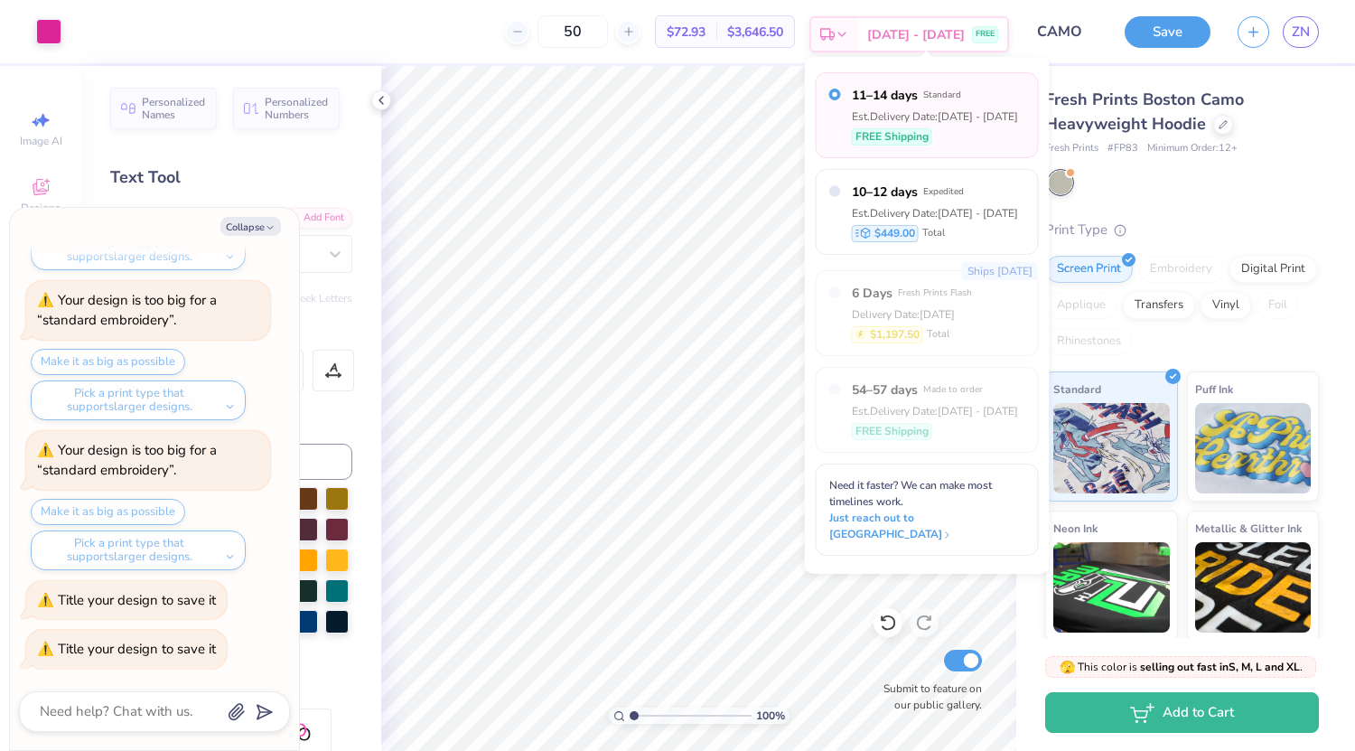
click at [858, 42] on div "Est. Delivery" at bounding box center [834, 34] width 47 height 33
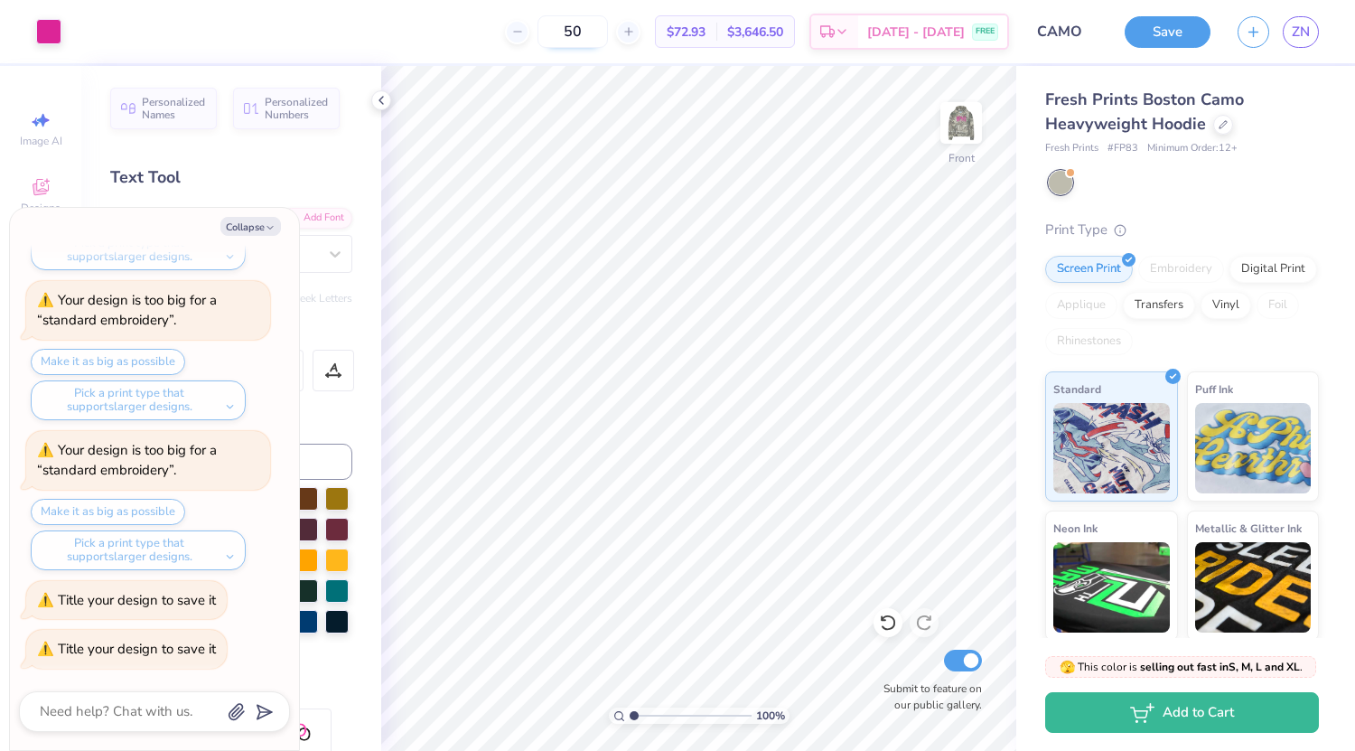
click at [608, 36] on input "50" at bounding box center [573, 31] width 70 height 33
type input "5"
type input "100"
click at [963, 126] on img at bounding box center [961, 123] width 72 height 72
click at [959, 119] on img at bounding box center [961, 123] width 72 height 72
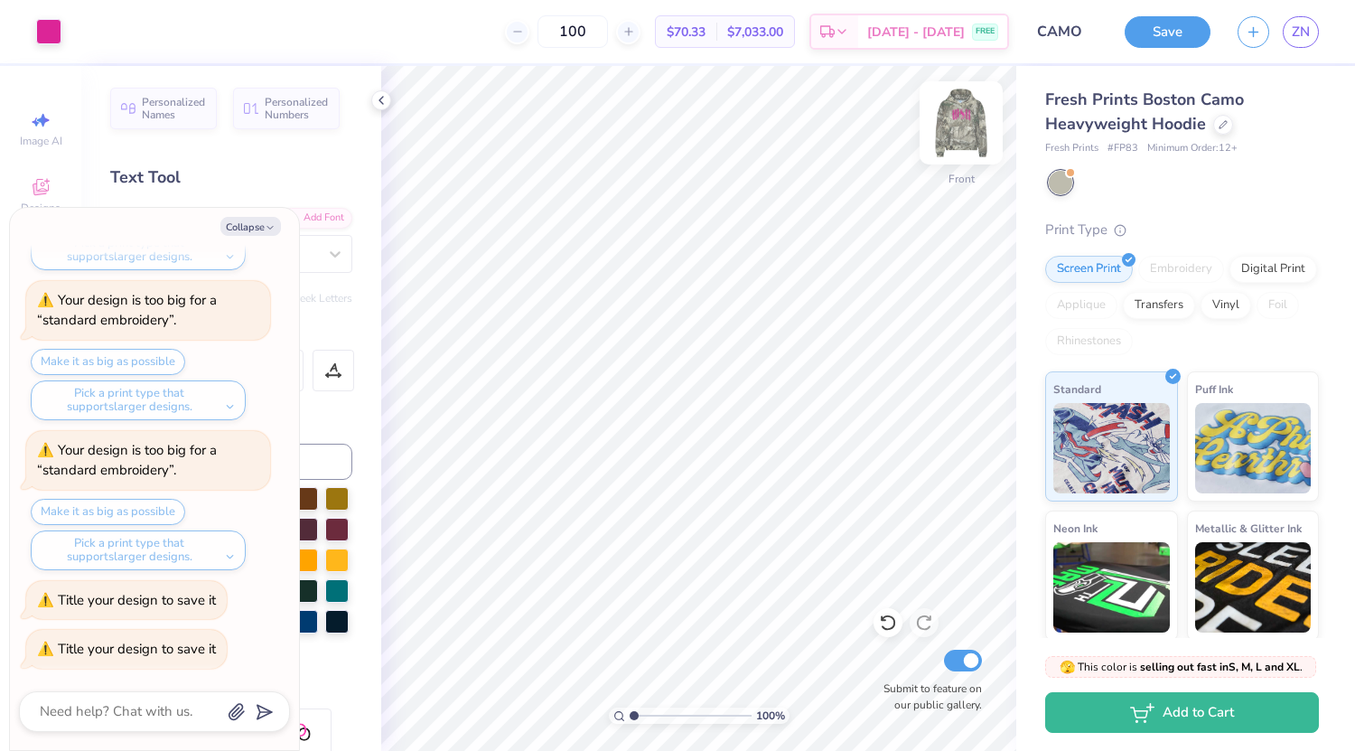
click at [952, 128] on img at bounding box center [961, 123] width 72 height 72
type textarea "x"
type textarea "S"
type textarea "x"
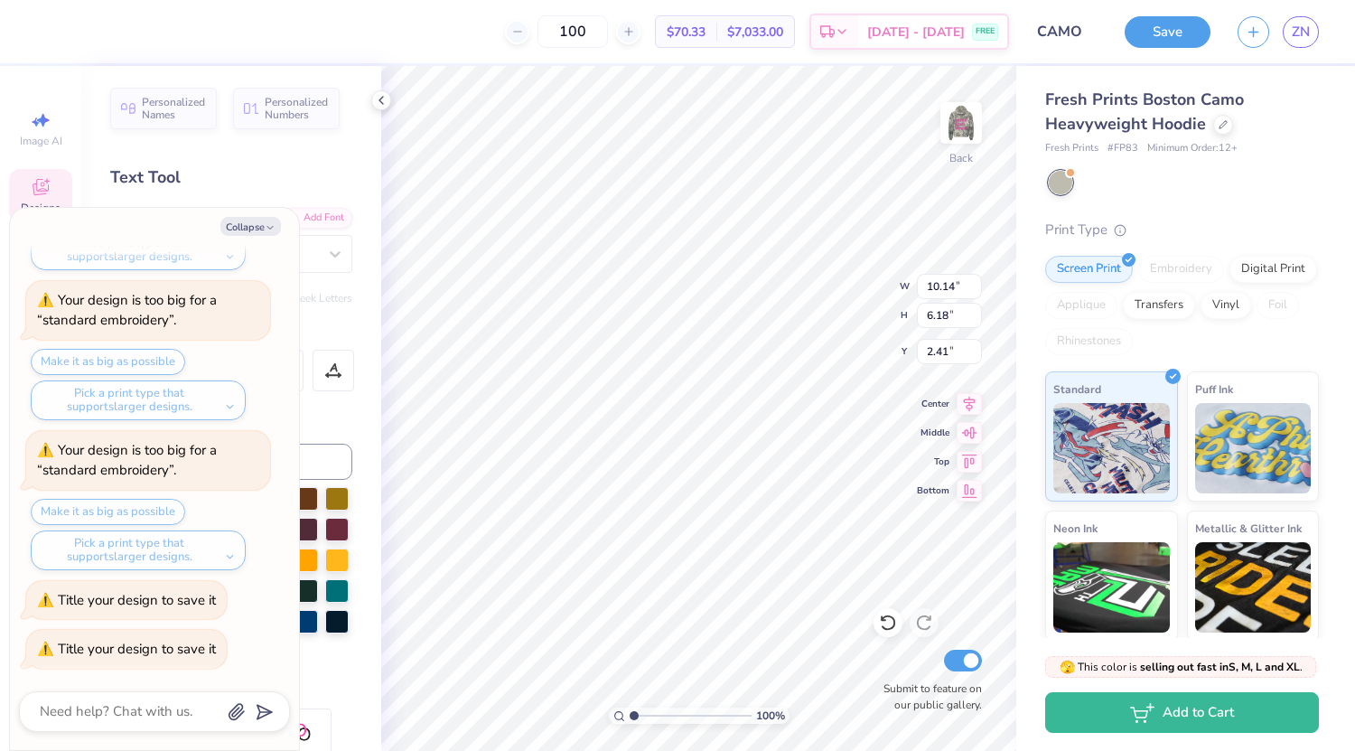
type textarea "SWE"
click at [608, 30] on input "100" at bounding box center [573, 31] width 70 height 33
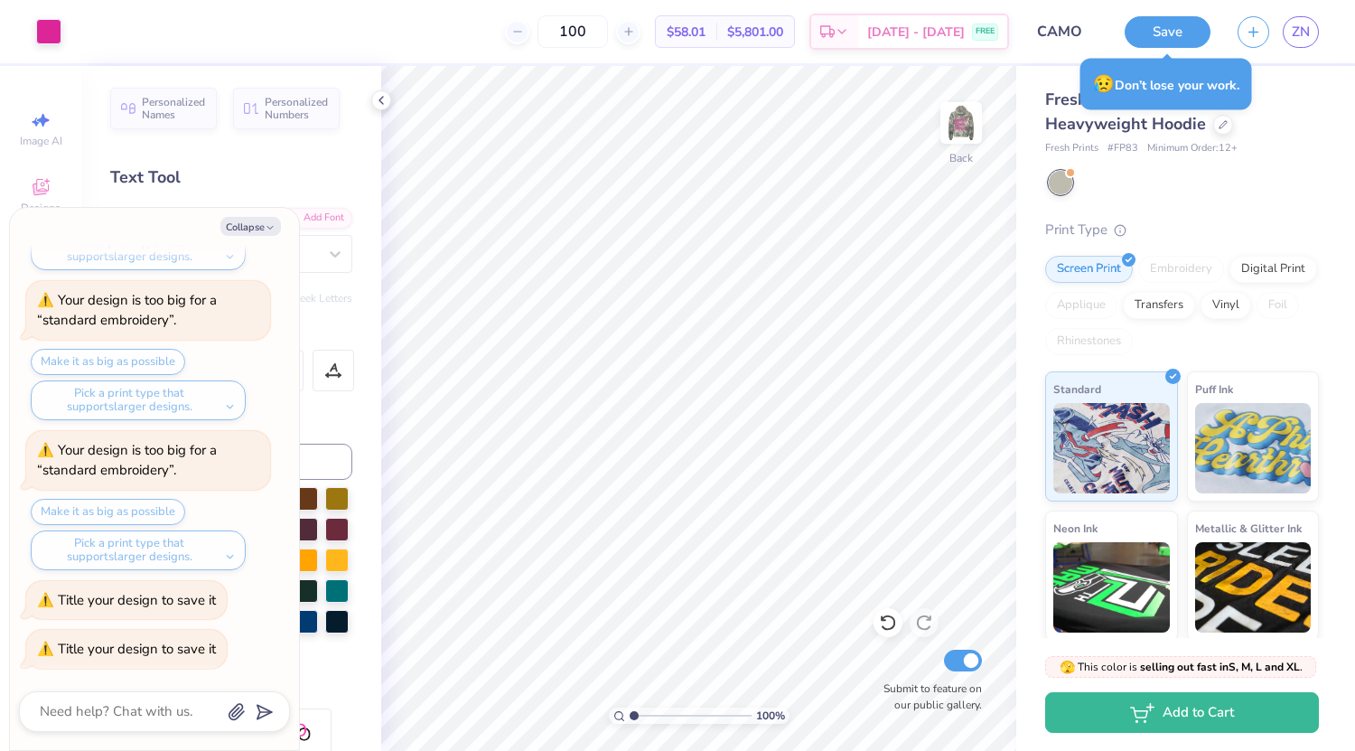
type textarea "x"
